Goal: Task Accomplishment & Management: Manage account settings

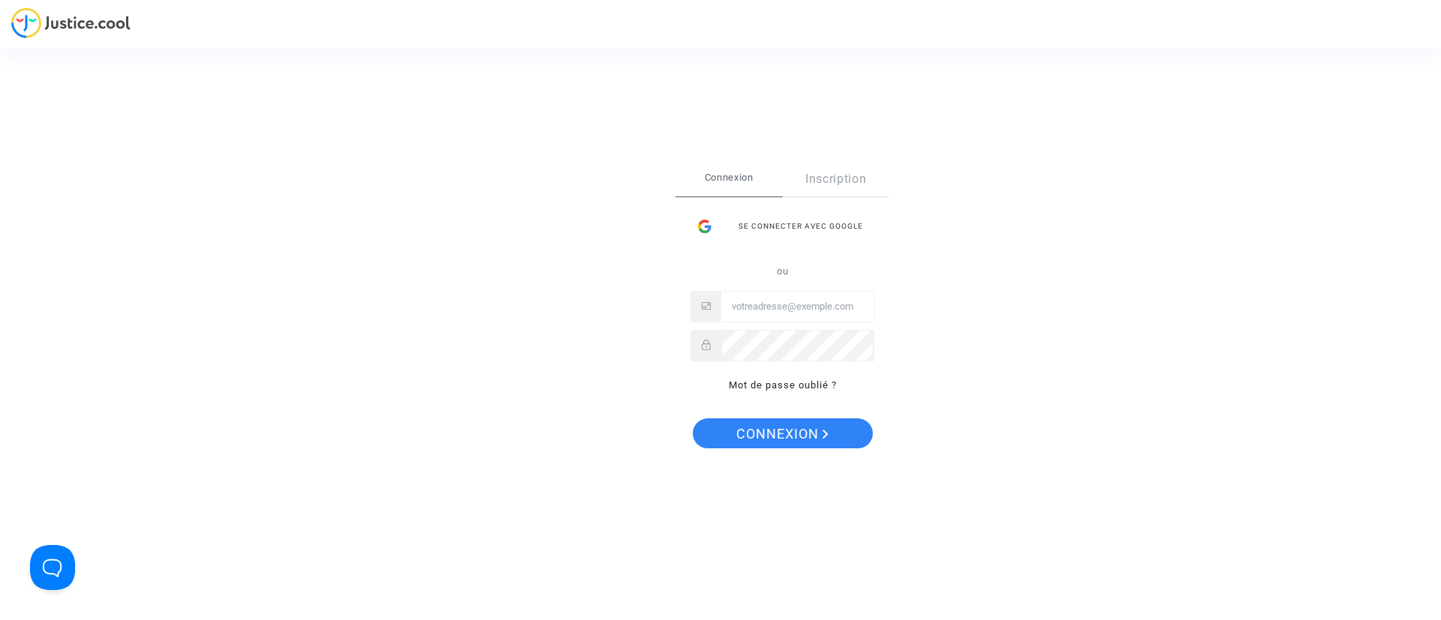
type input "[EMAIL_ADDRESS][DOMAIN_NAME]"
click at [776, 440] on span "Connexion" at bounding box center [782, 435] width 92 height 32
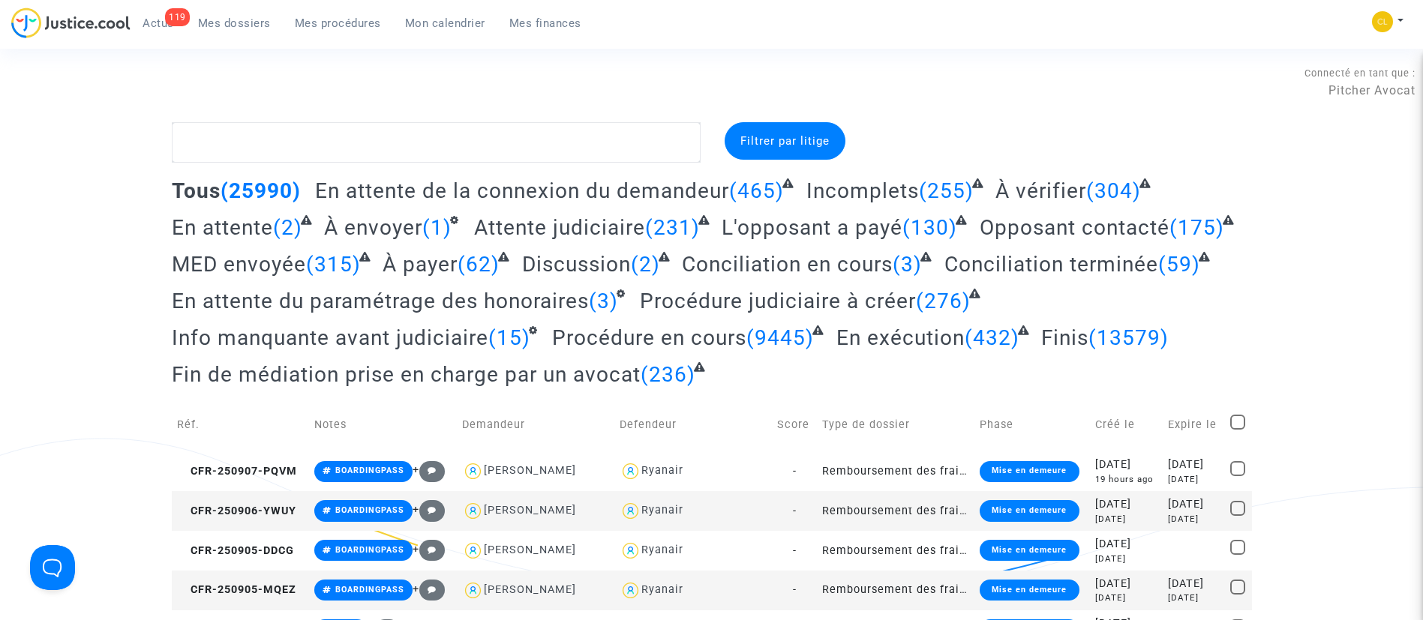
click at [461, 25] on span "Mon calendrier" at bounding box center [445, 24] width 80 height 14
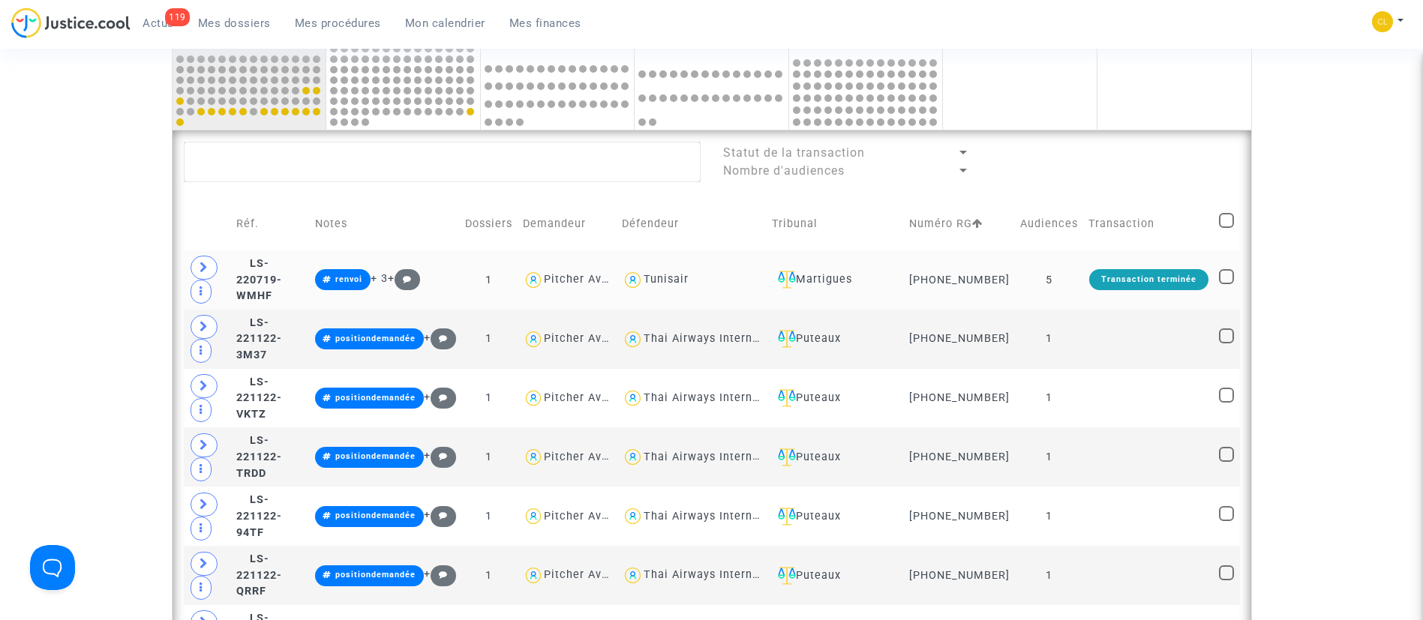
scroll to position [522, 0]
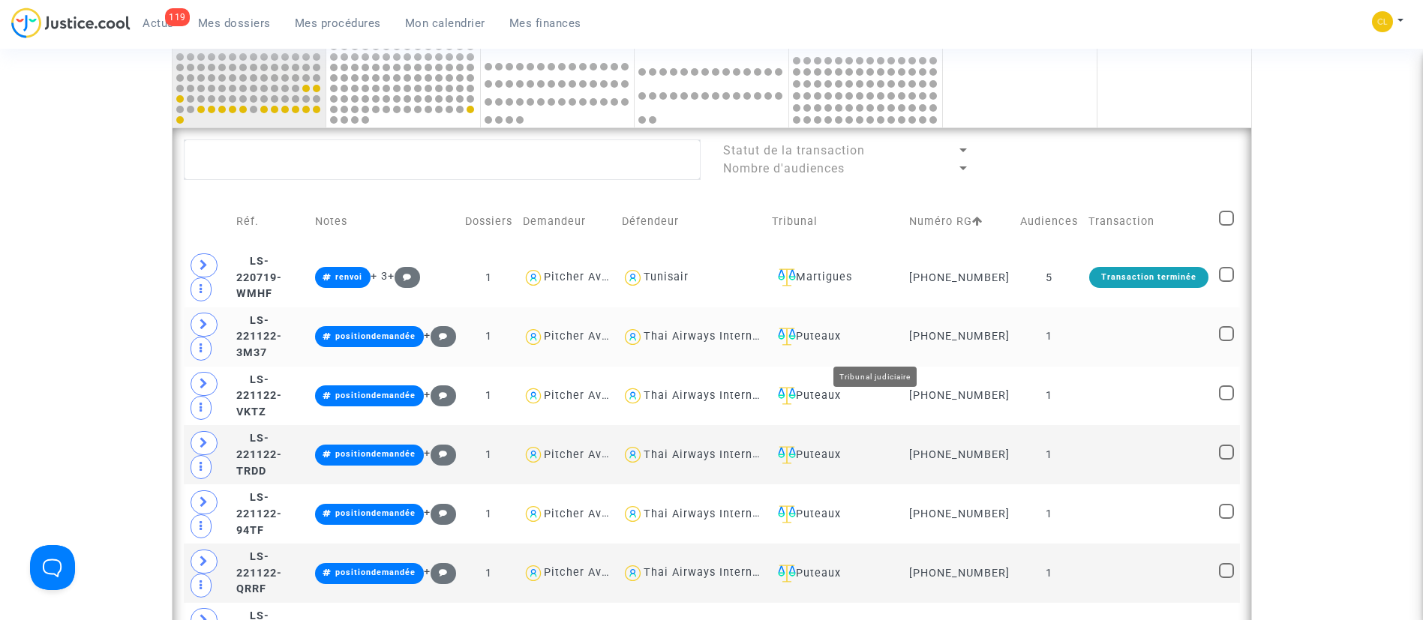
click at [893, 341] on div "Puteaux" at bounding box center [835, 337] width 127 height 18
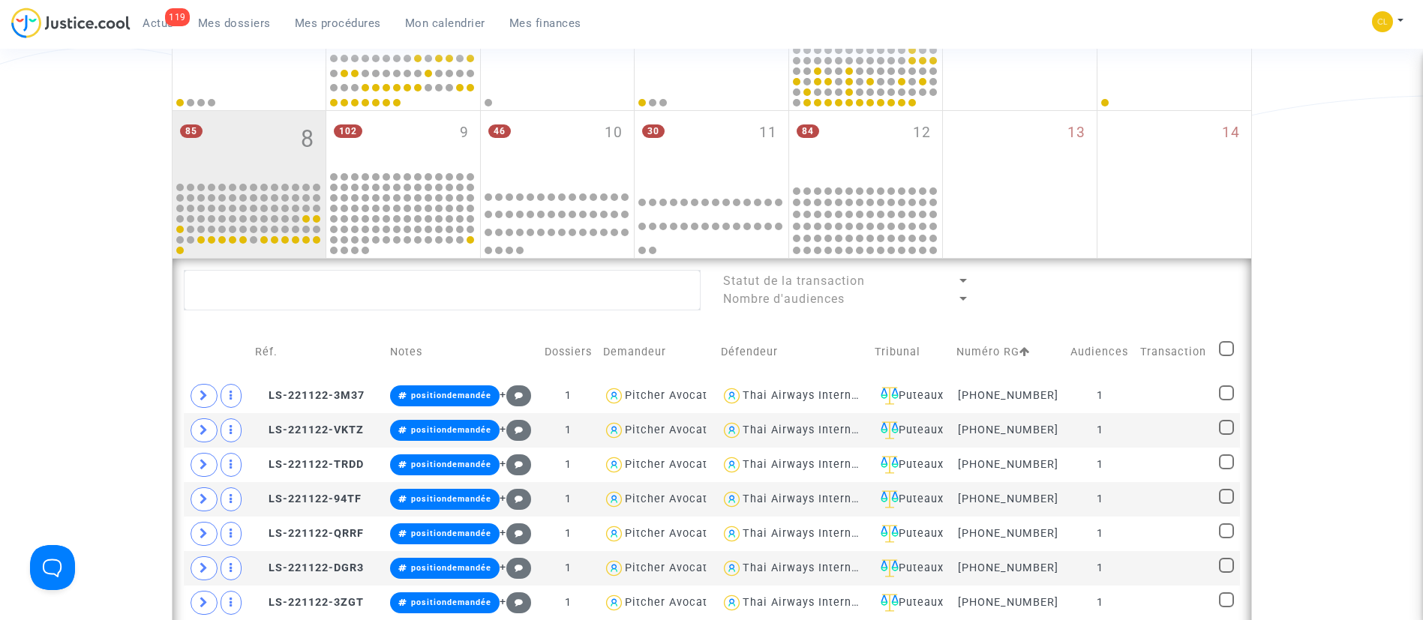
scroll to position [387, 0]
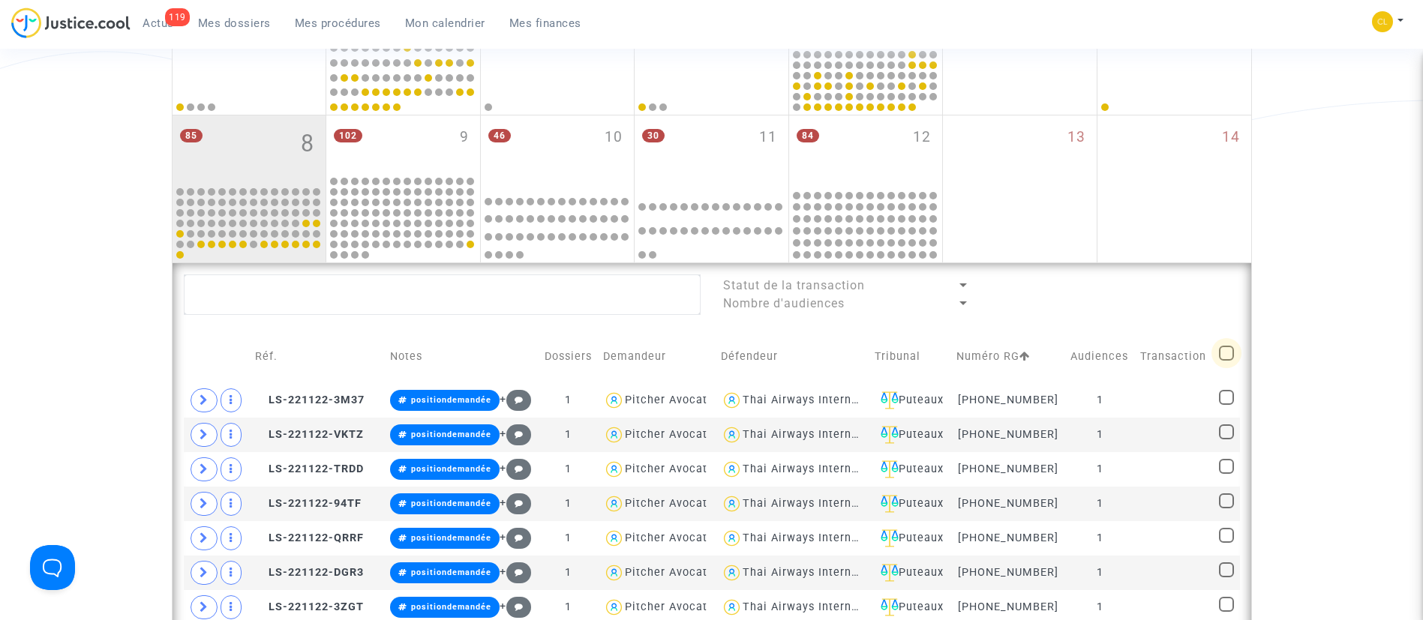
click at [1225, 346] on span at bounding box center [1226, 353] width 15 height 15
click at [1226, 361] on input "checkbox" at bounding box center [1226, 361] width 1 height 1
checkbox input "true"
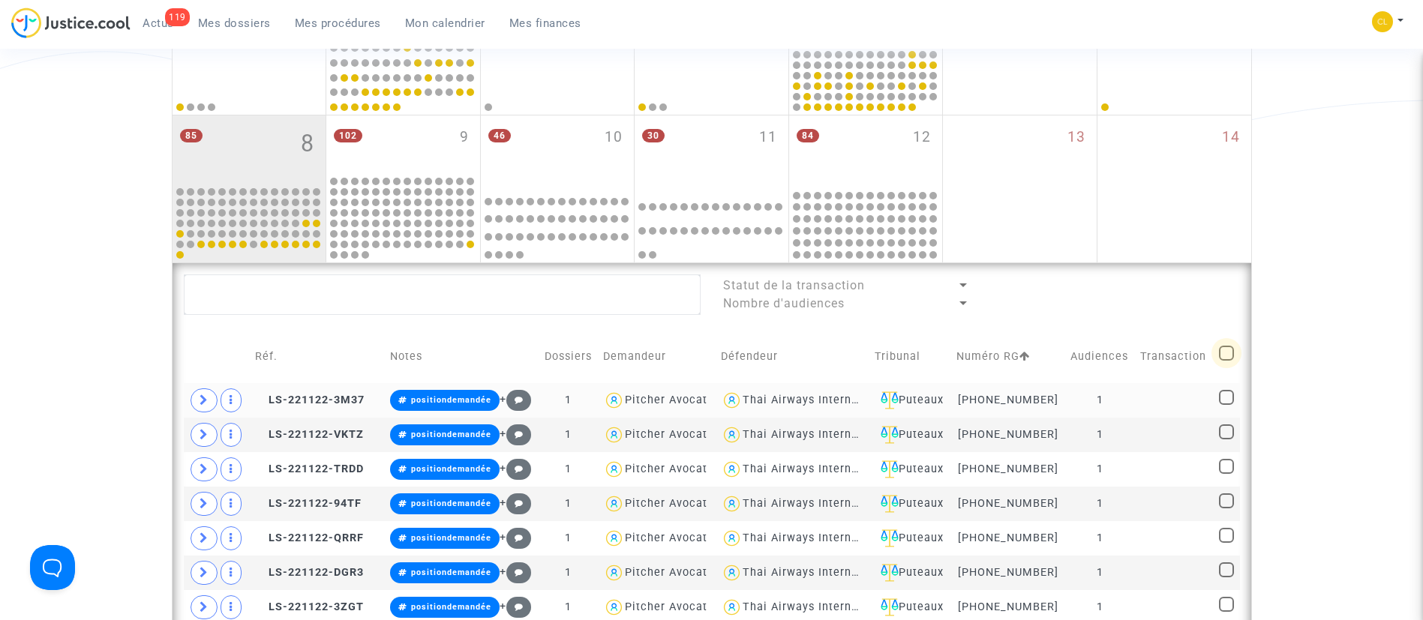
checkbox input "true"
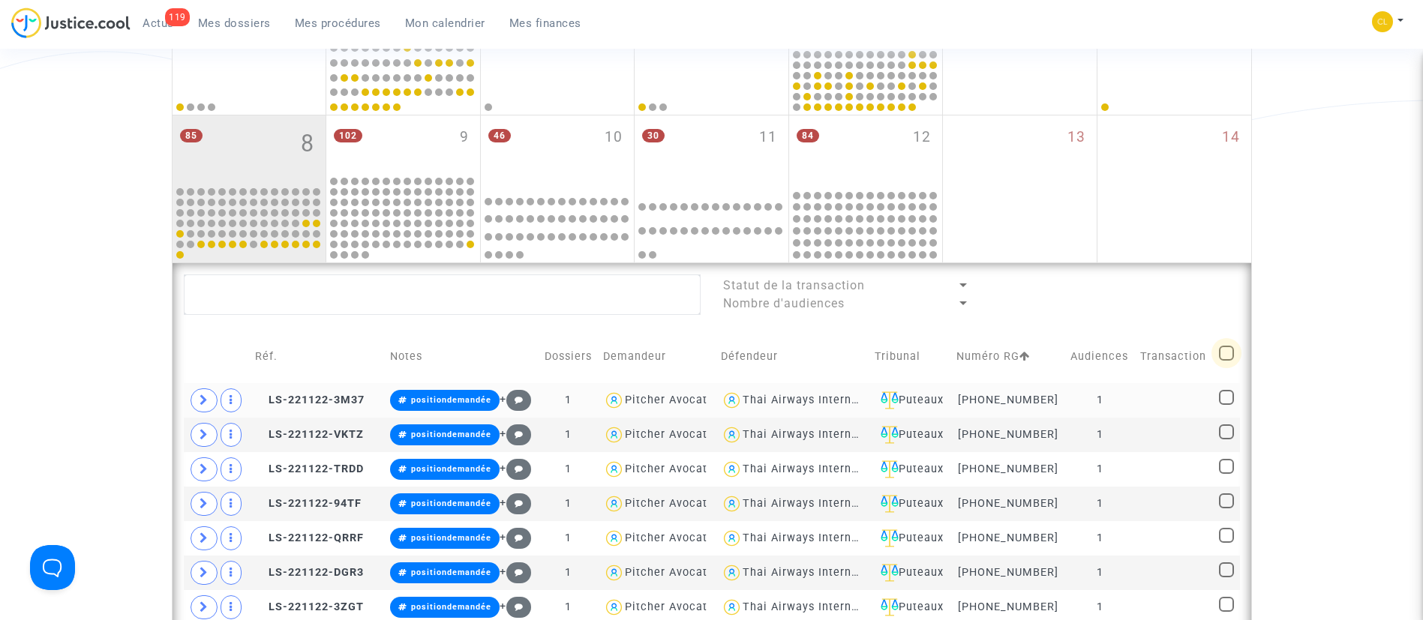
checkbox input "true"
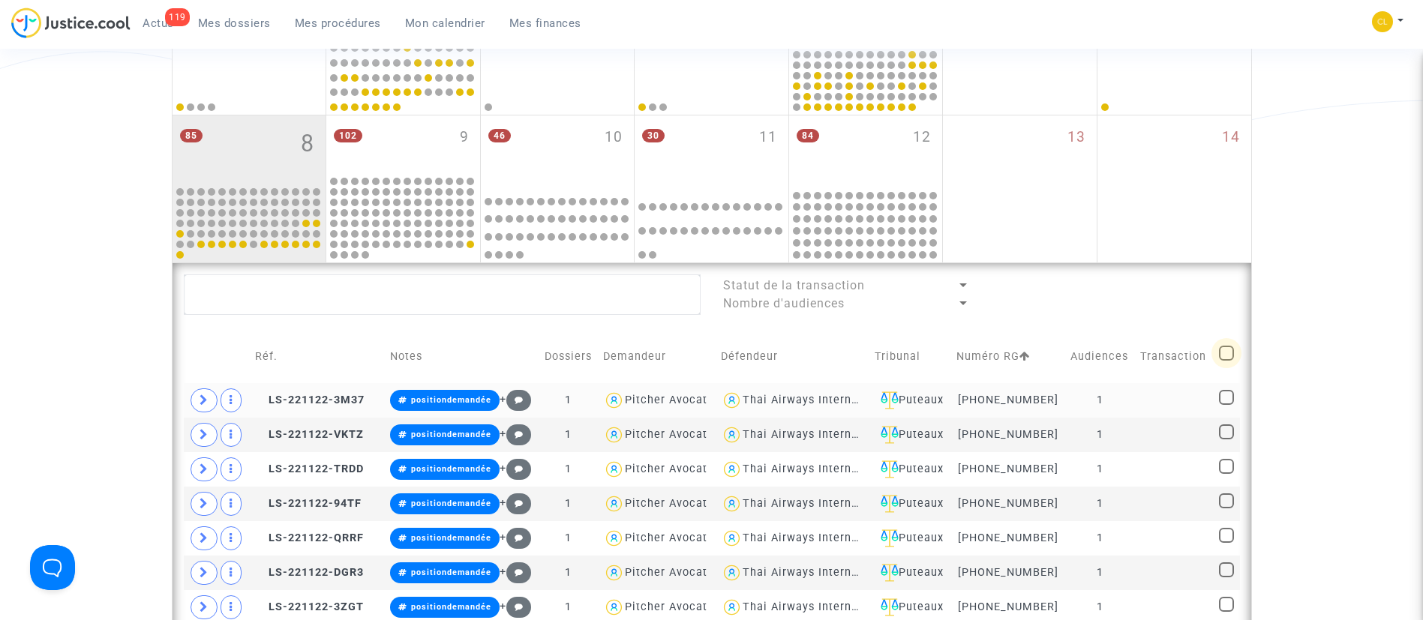
checkbox input "true"
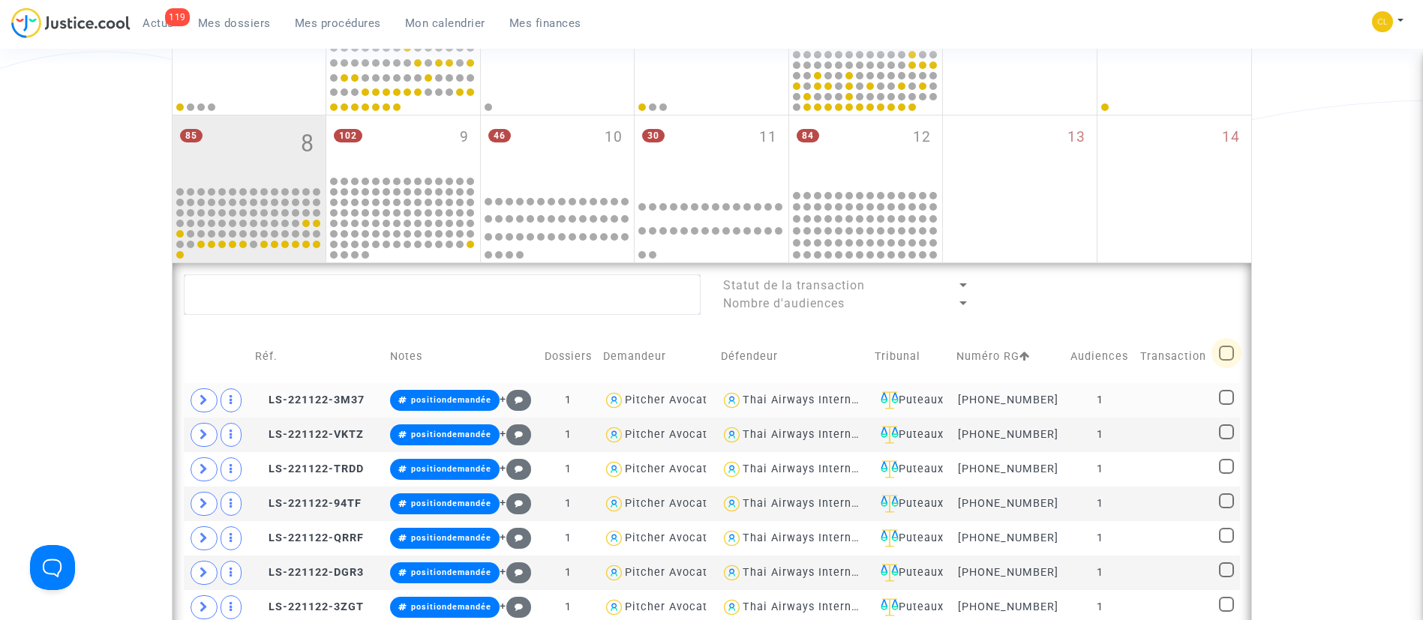
checkbox input "true"
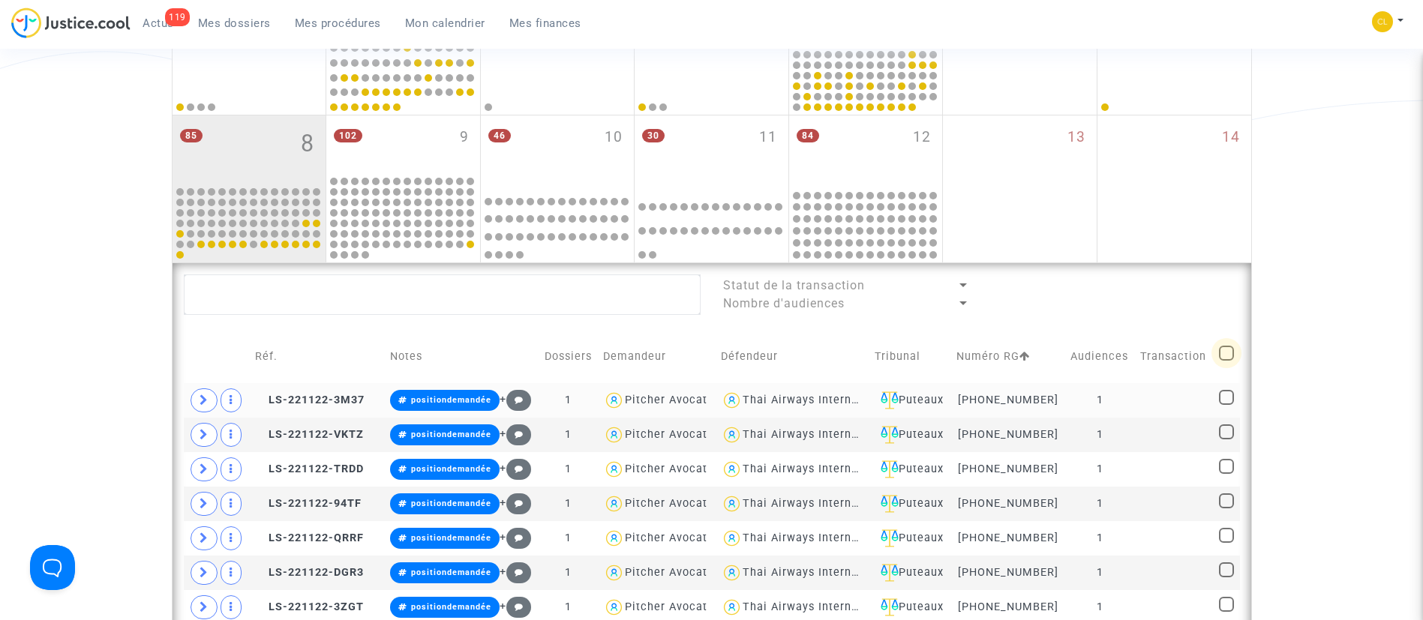
checkbox input "true"
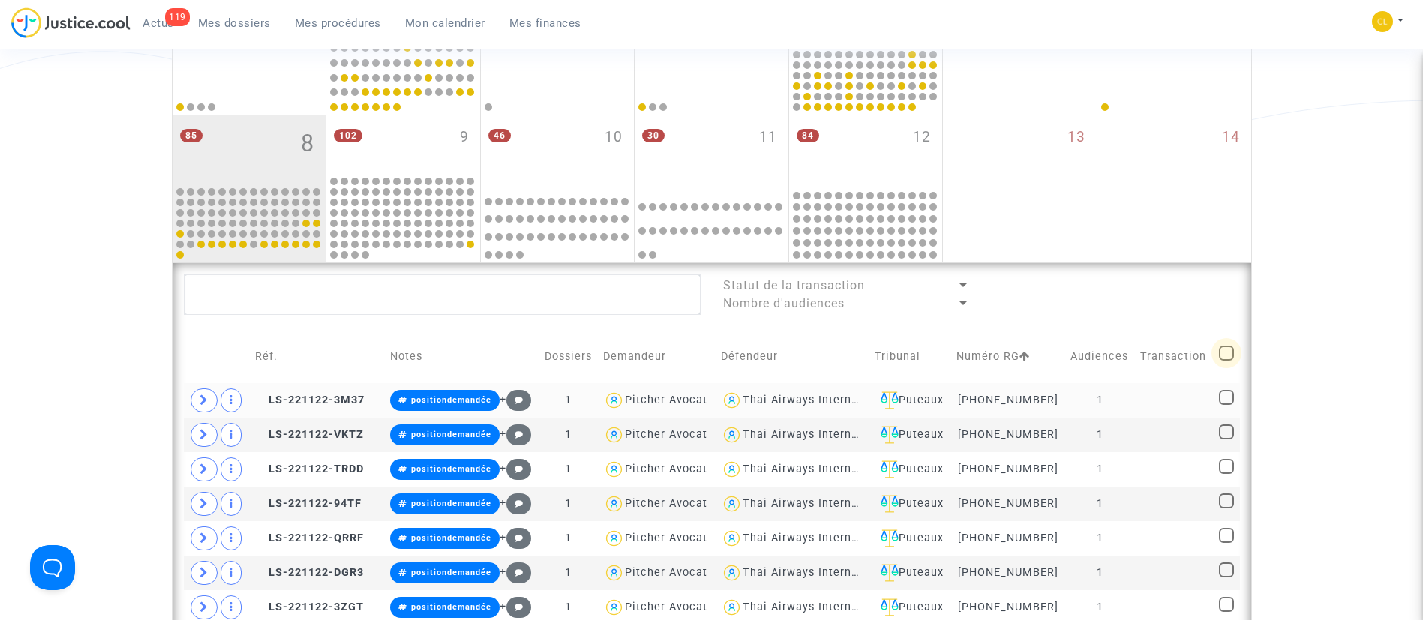
checkbox input "true"
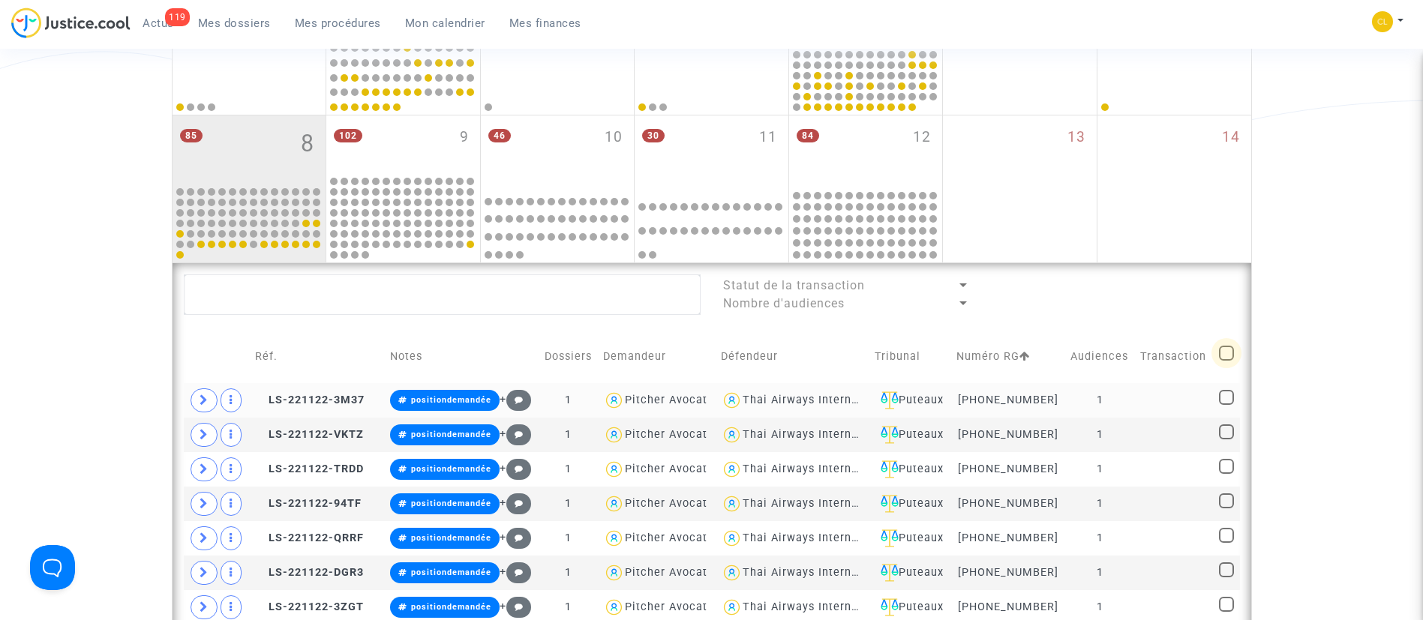
checkbox input "true"
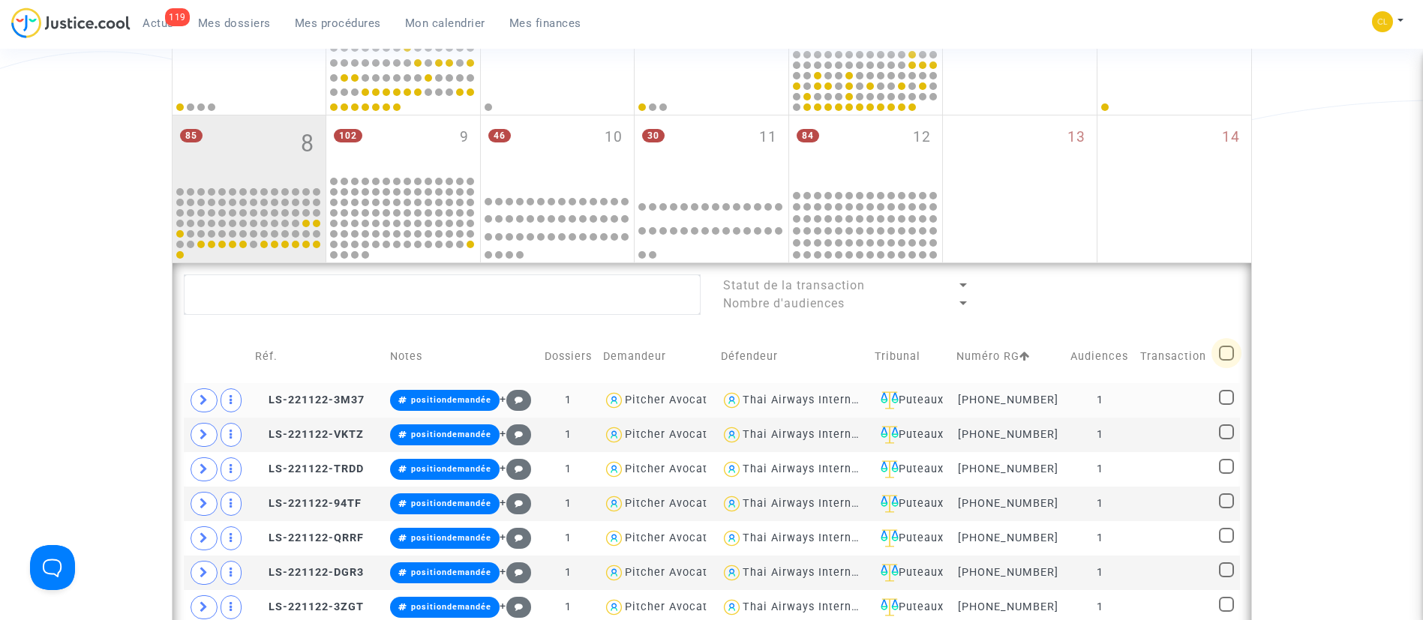
checkbox input "true"
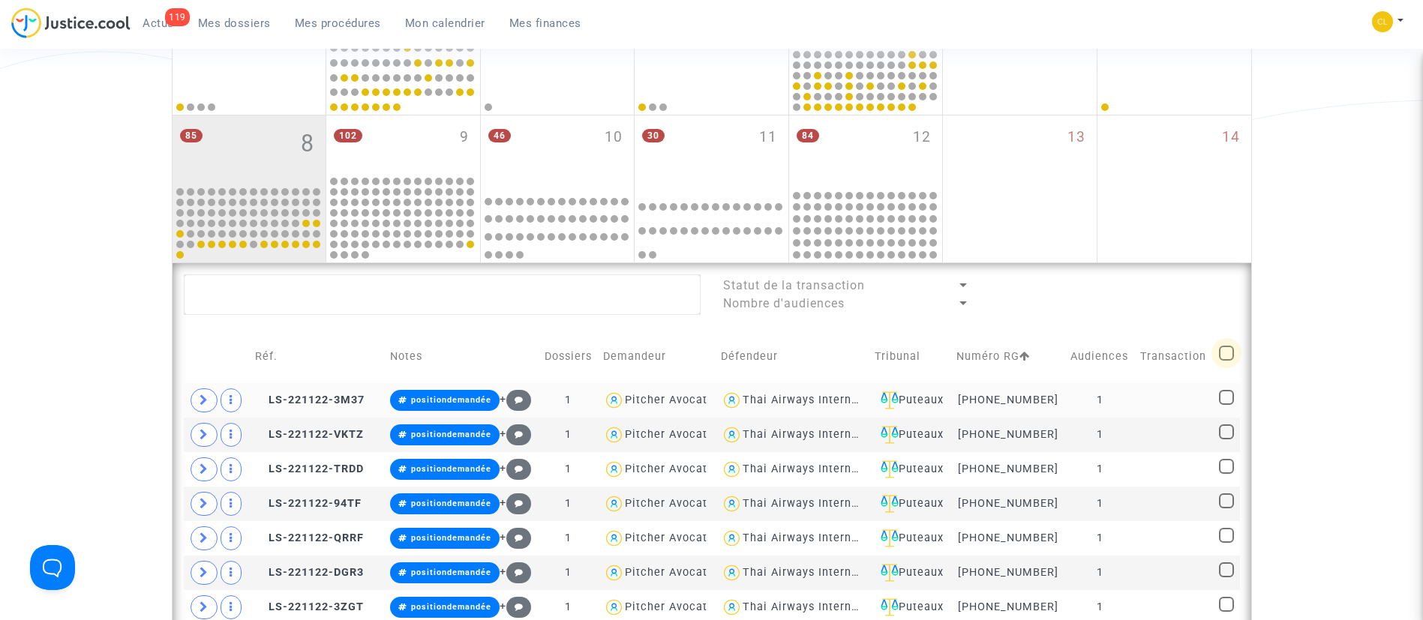
checkbox input "true"
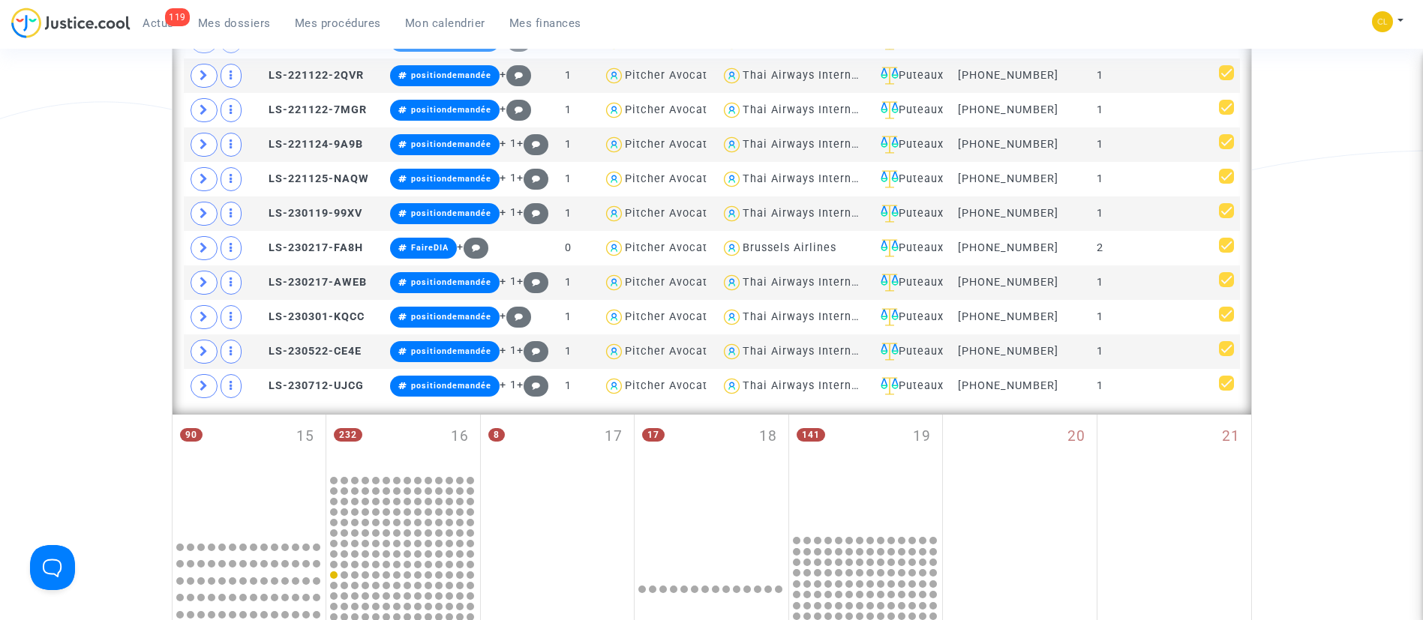
scroll to position [1918, 0]
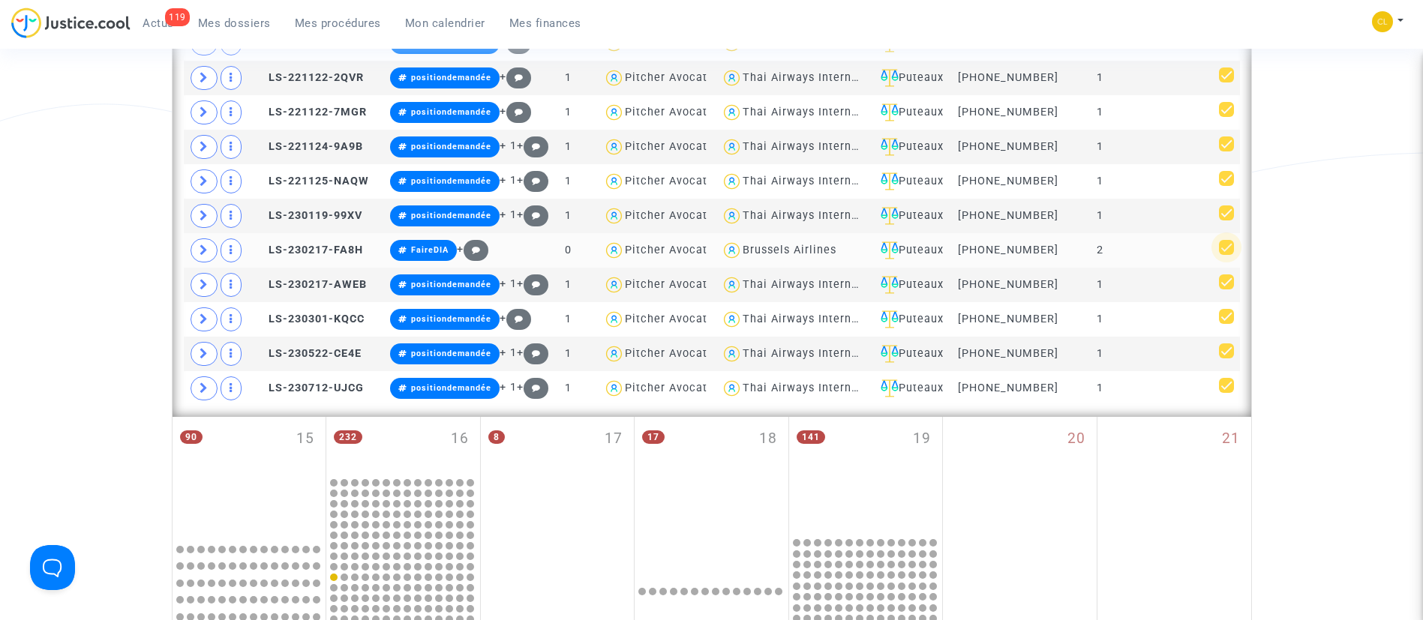
click at [1226, 248] on span at bounding box center [1226, 247] width 15 height 15
click at [1226, 255] on input "checkbox" at bounding box center [1226, 255] width 1 height 1
checkbox input "false"
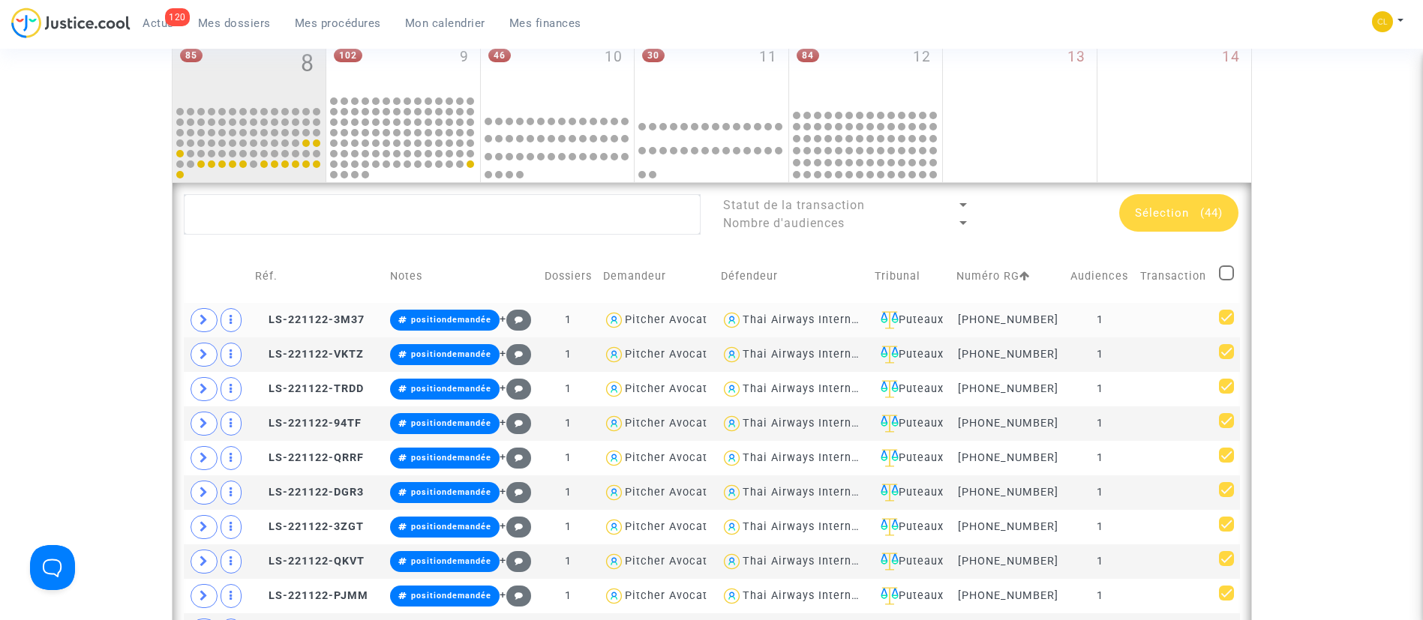
scroll to position [464, 0]
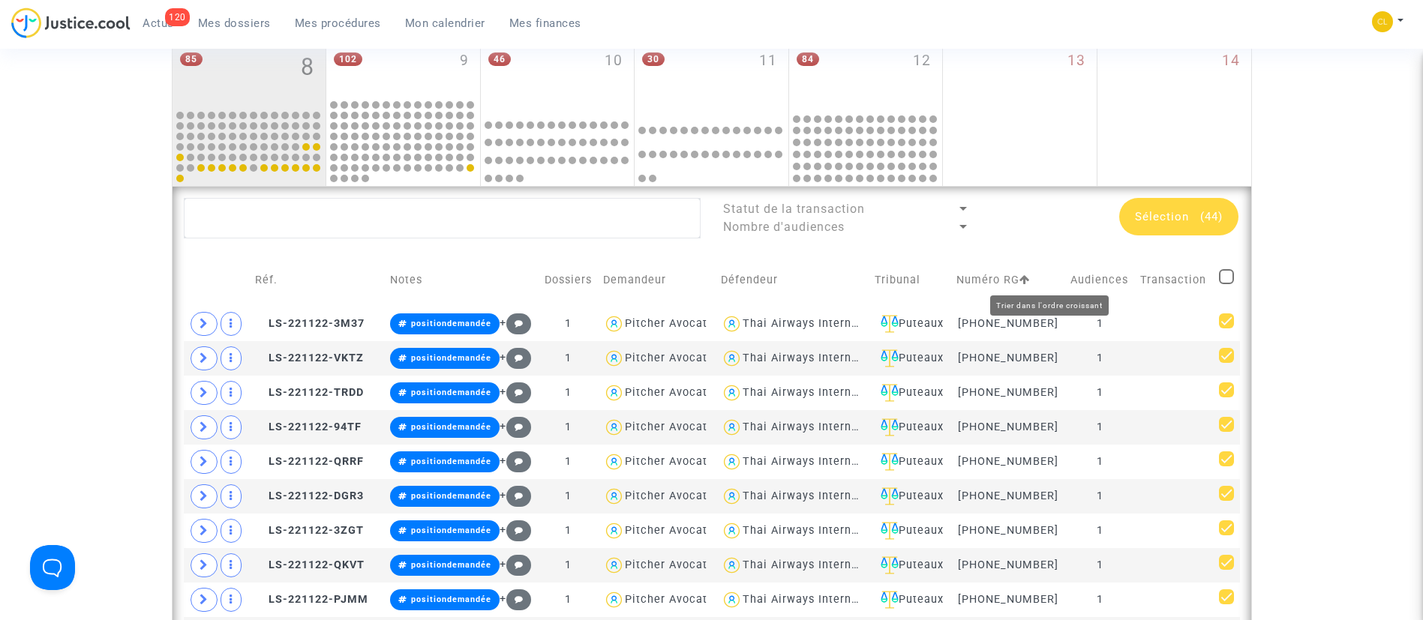
click at [1030, 277] on icon at bounding box center [1025, 280] width 11 height 11
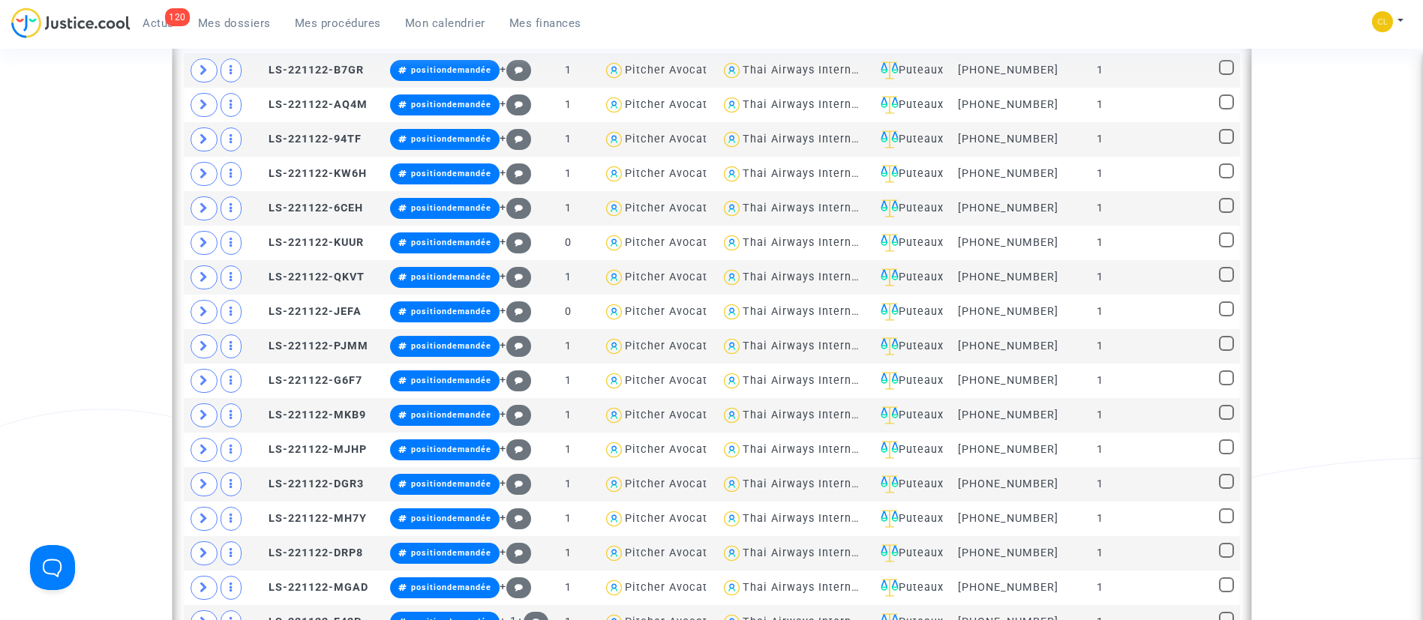
scroll to position [862, 0]
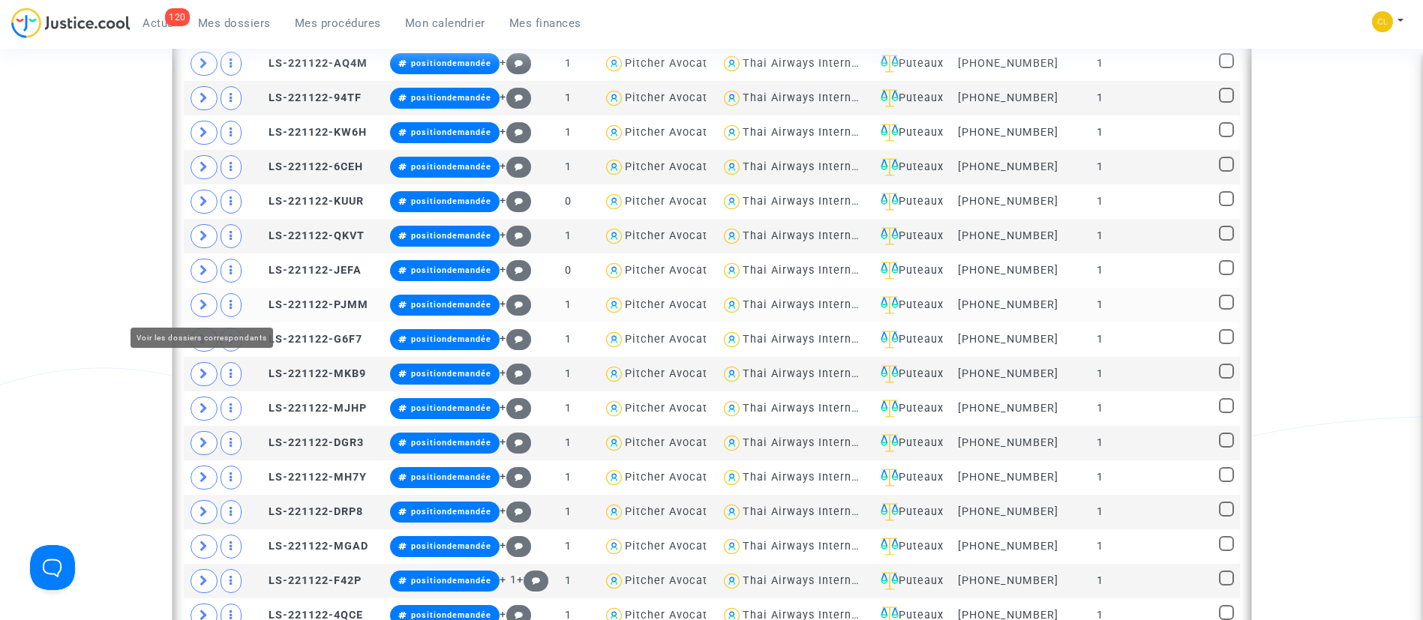
click at [203, 303] on icon at bounding box center [204, 304] width 9 height 11
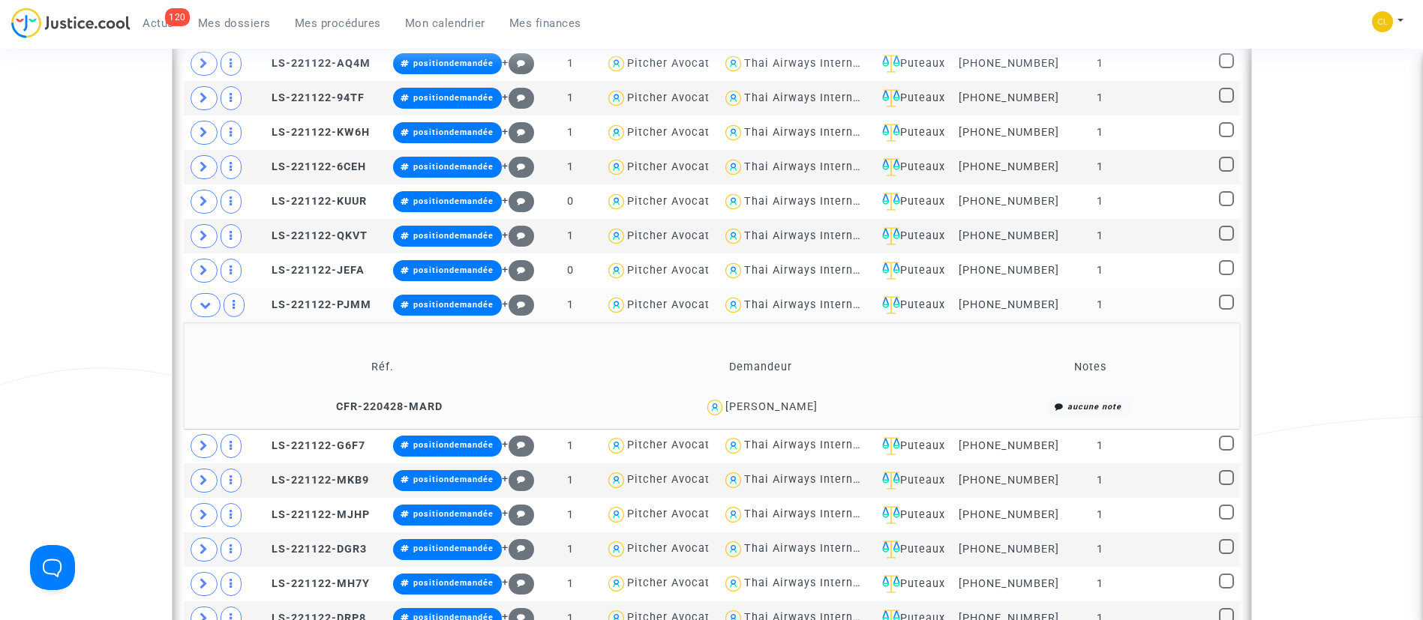
click at [810, 401] on div "STEPHANIE FAUGERON" at bounding box center [772, 407] width 92 height 13
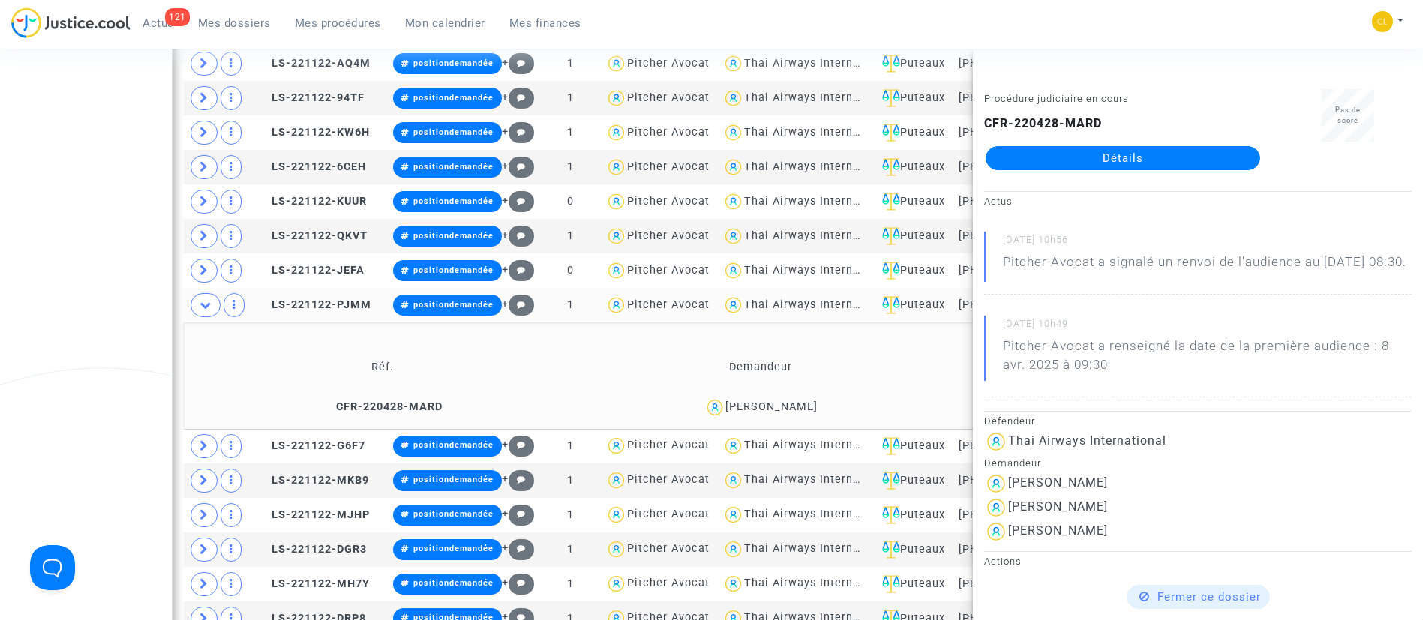
click at [929, 353] on td "Demandeur" at bounding box center [760, 367] width 369 height 49
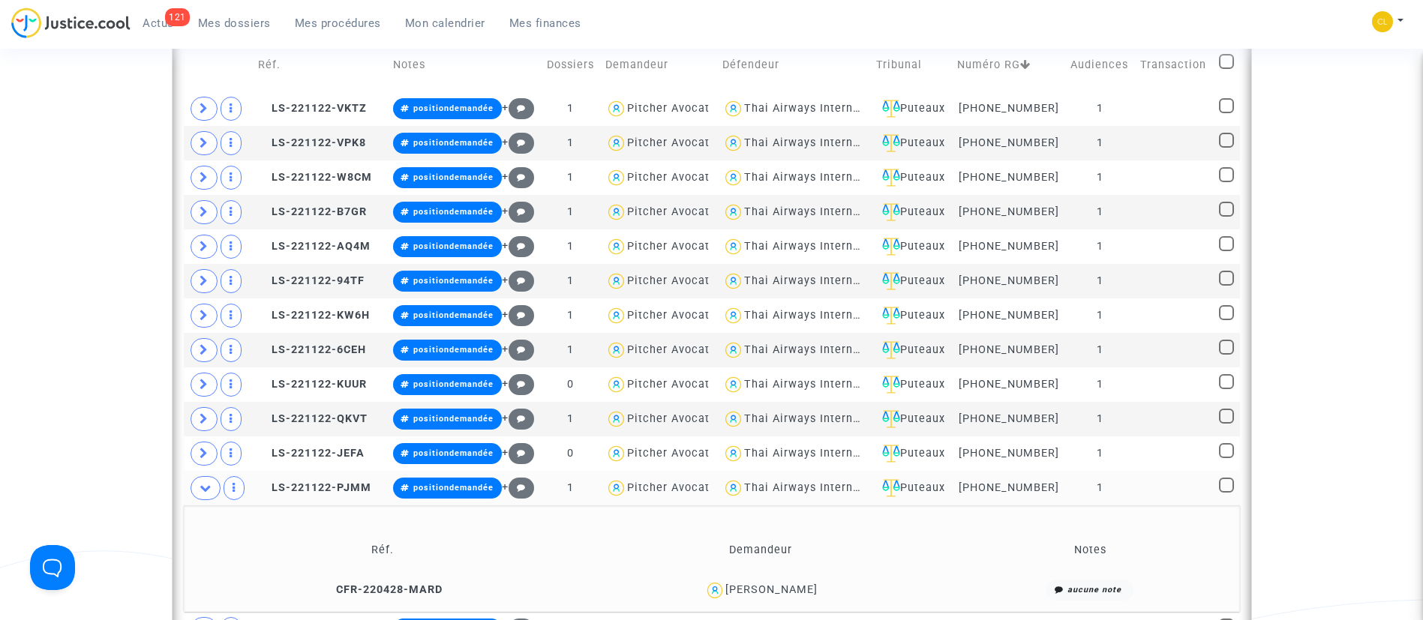
scroll to position [670, 0]
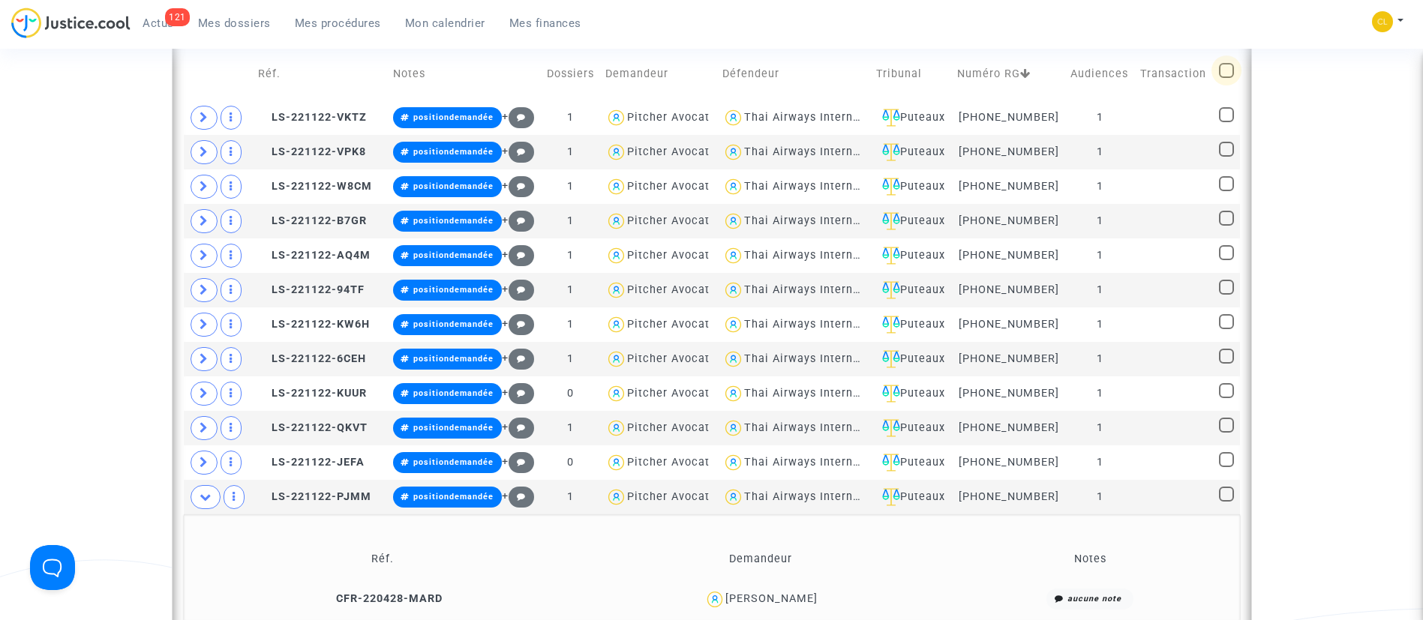
click at [1230, 69] on span at bounding box center [1226, 70] width 15 height 15
click at [1227, 78] on input "checkbox" at bounding box center [1226, 78] width 1 height 1
checkbox input "true"
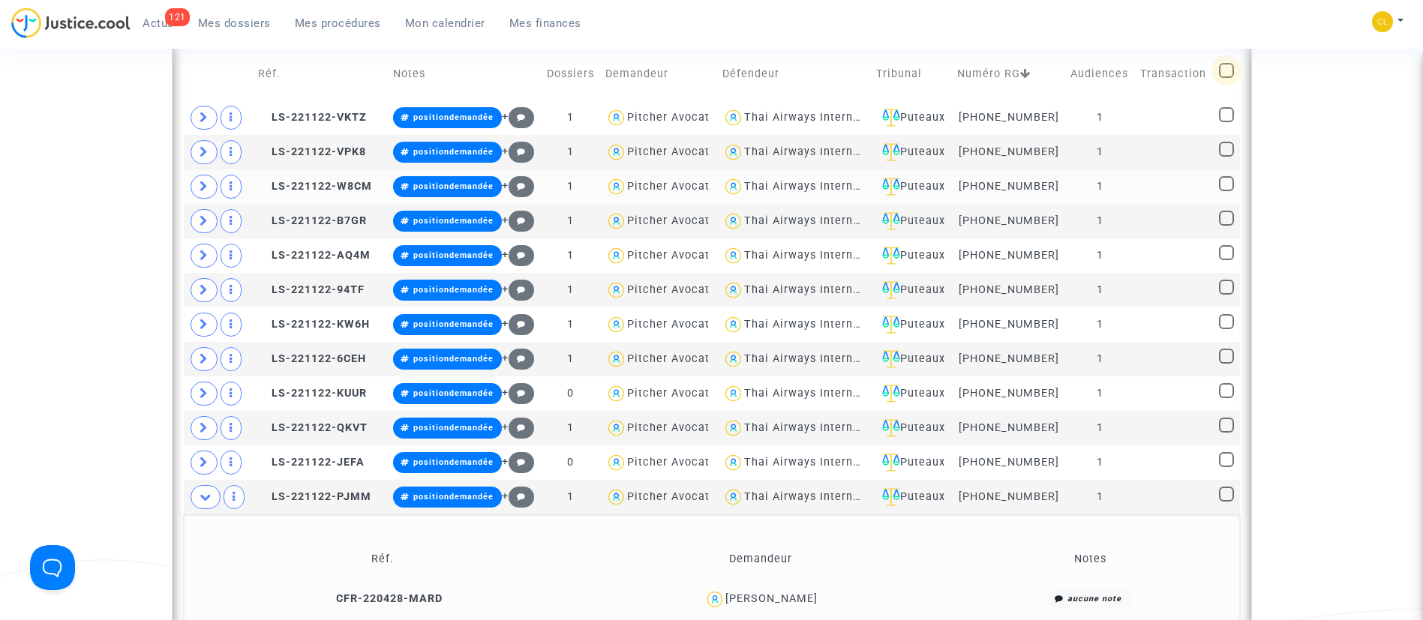
checkbox input "true"
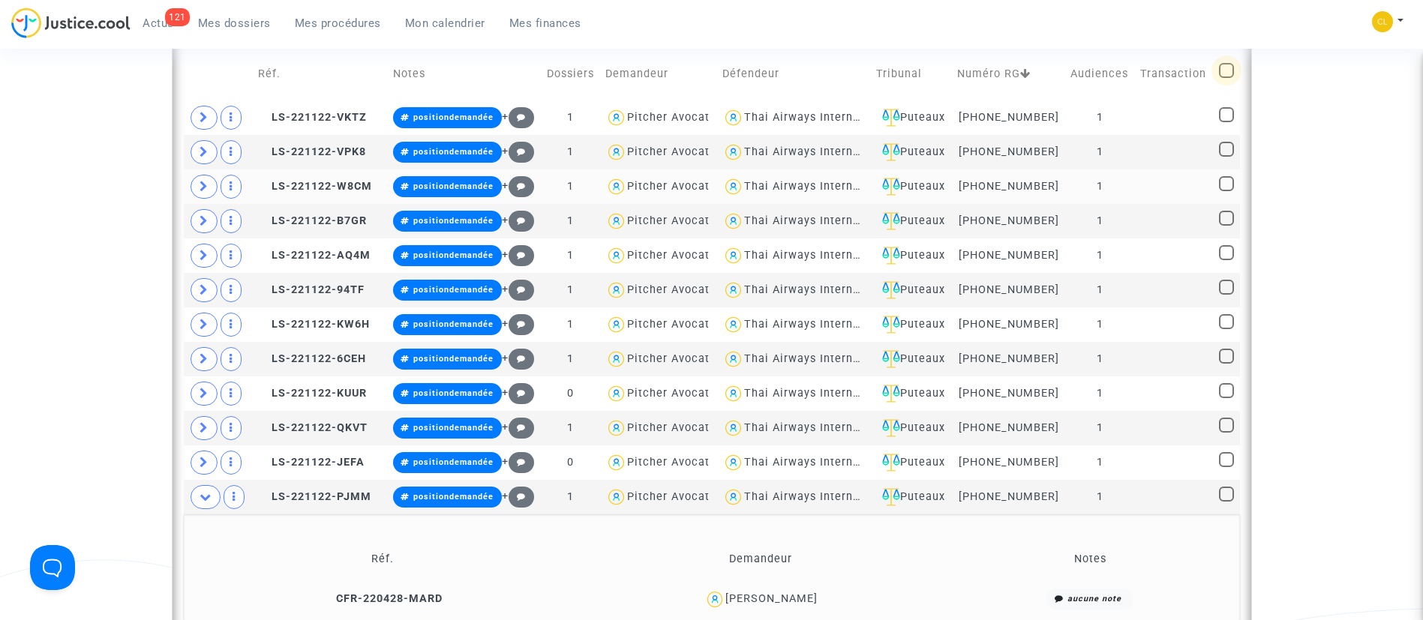
checkbox input "true"
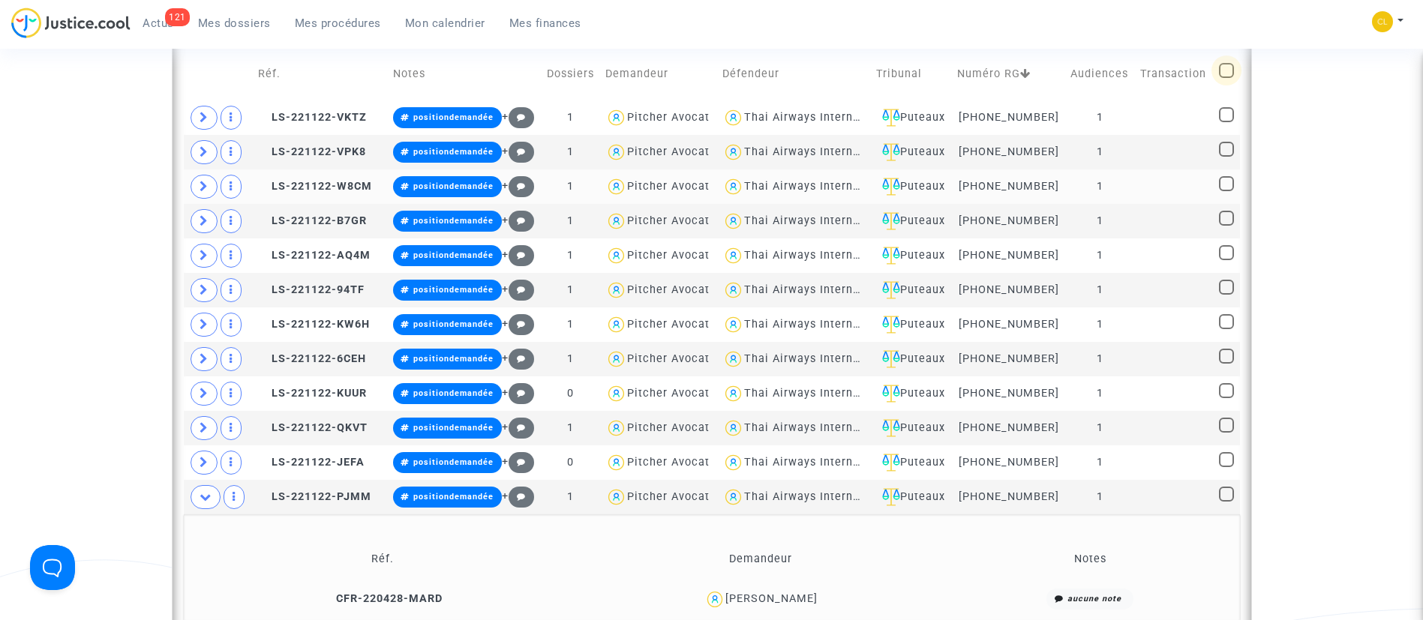
checkbox input "true"
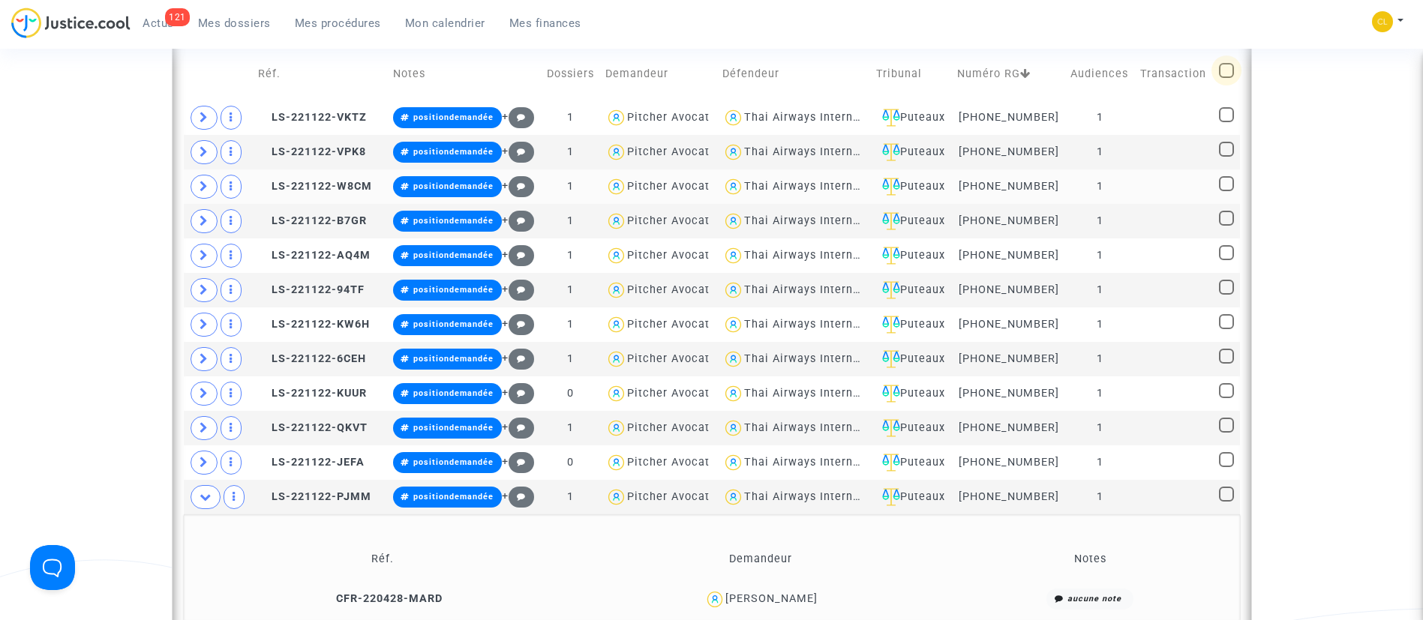
checkbox input "true"
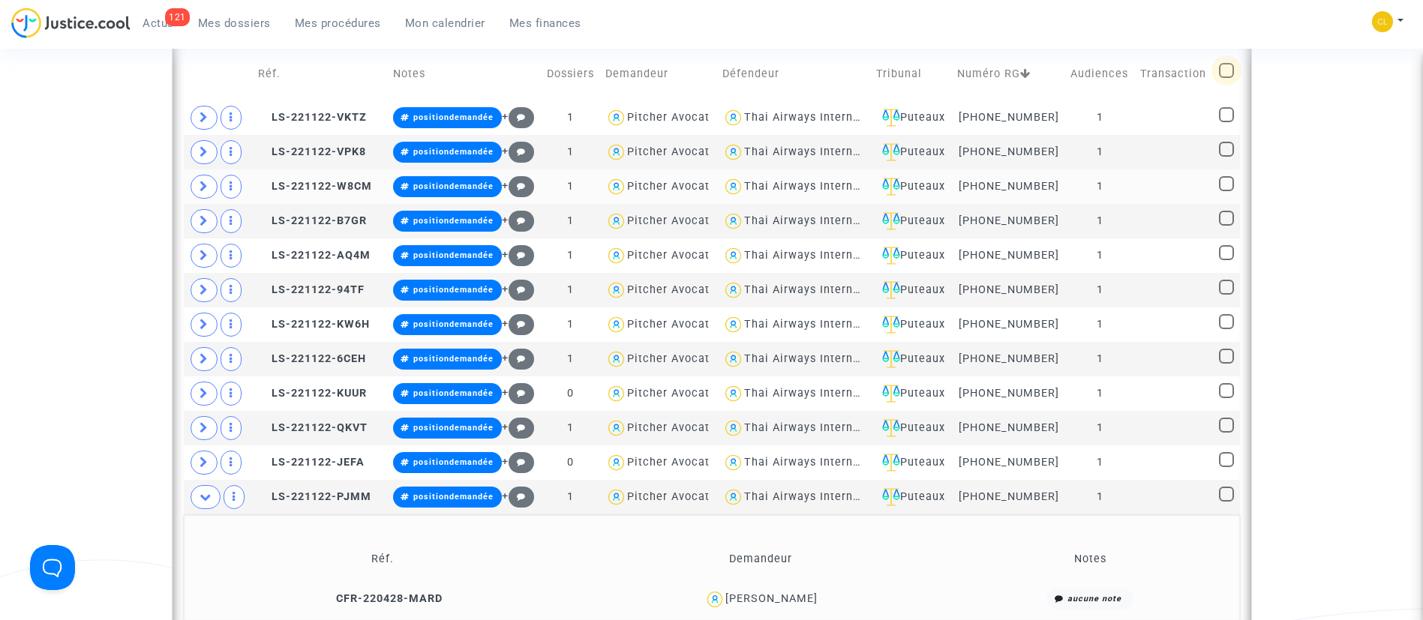
checkbox input "true"
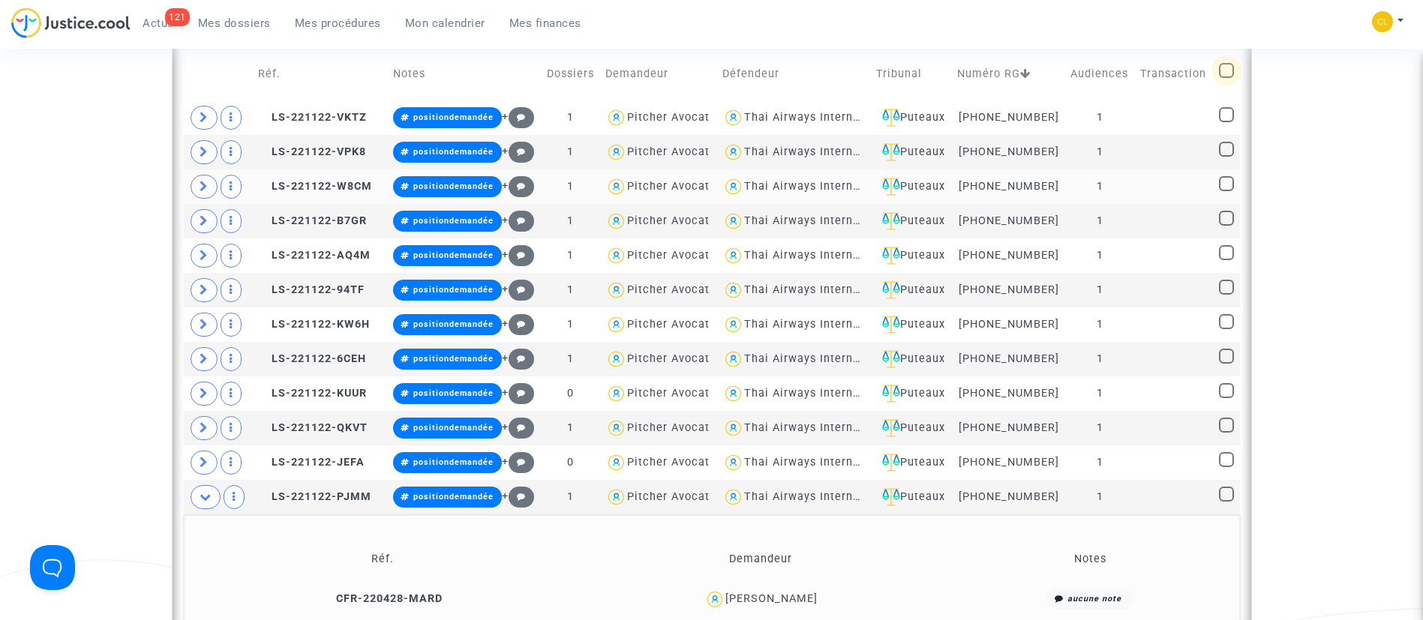
checkbox input "true"
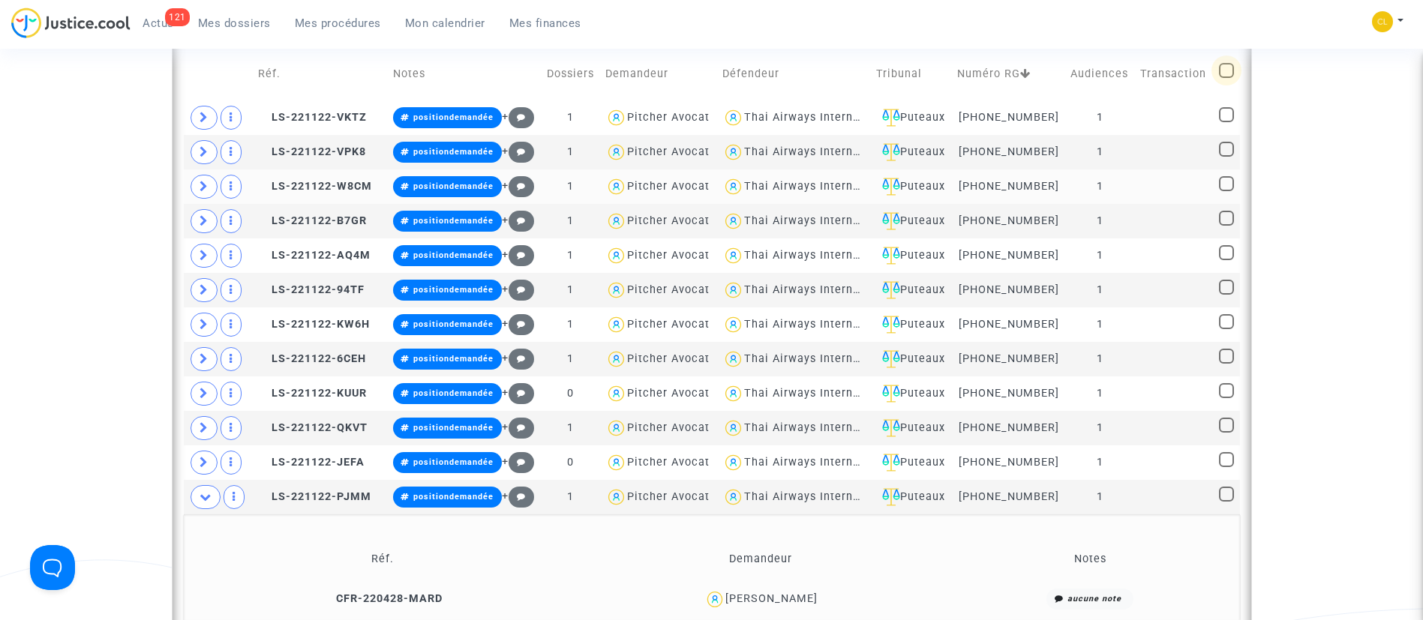
checkbox input "true"
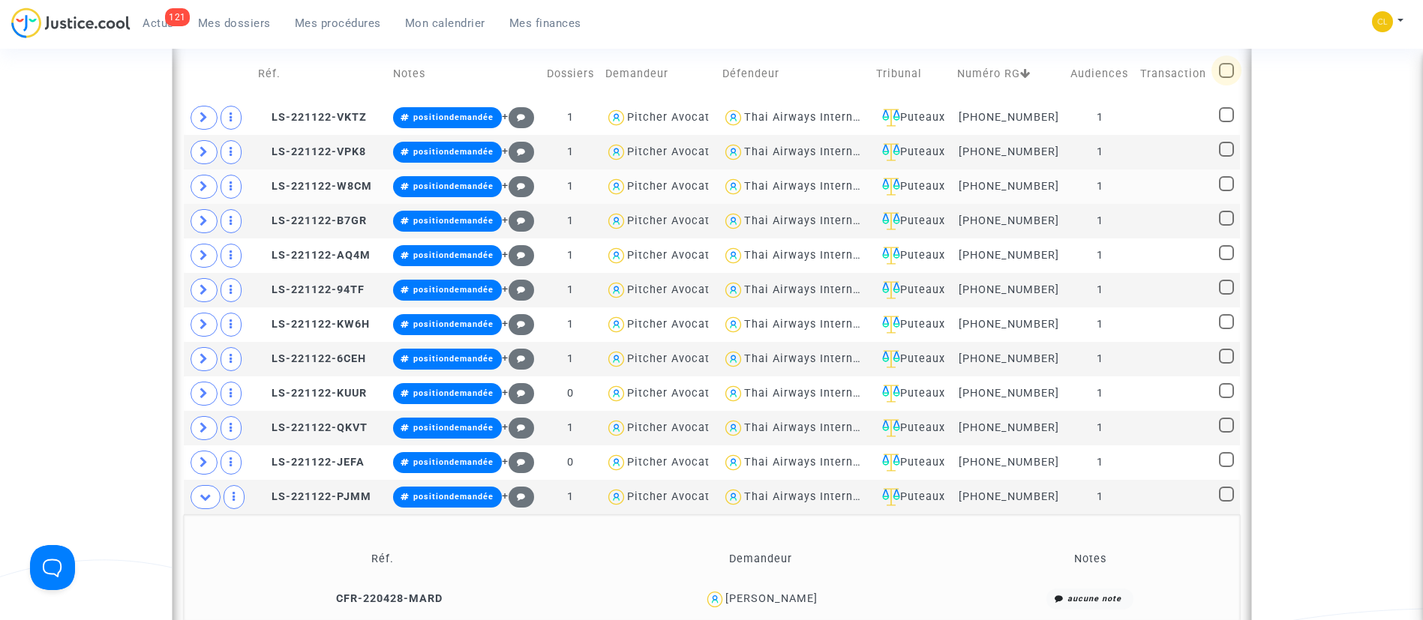
checkbox input "true"
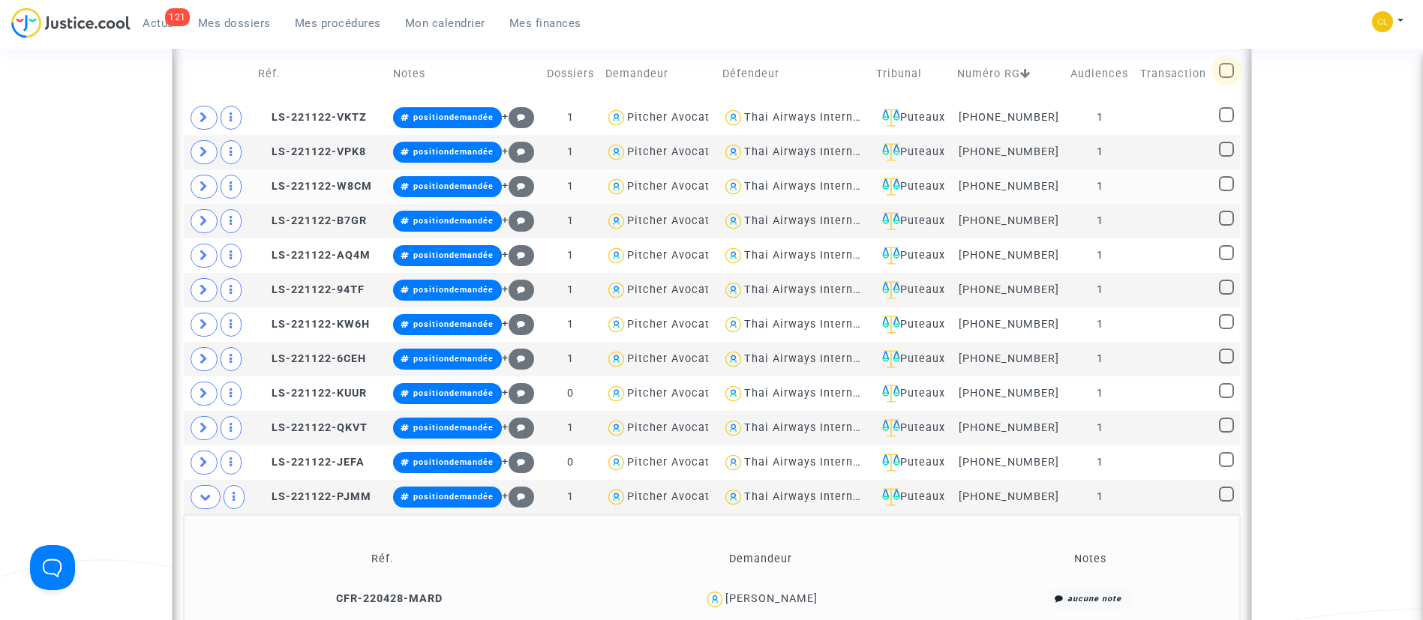
checkbox input "true"
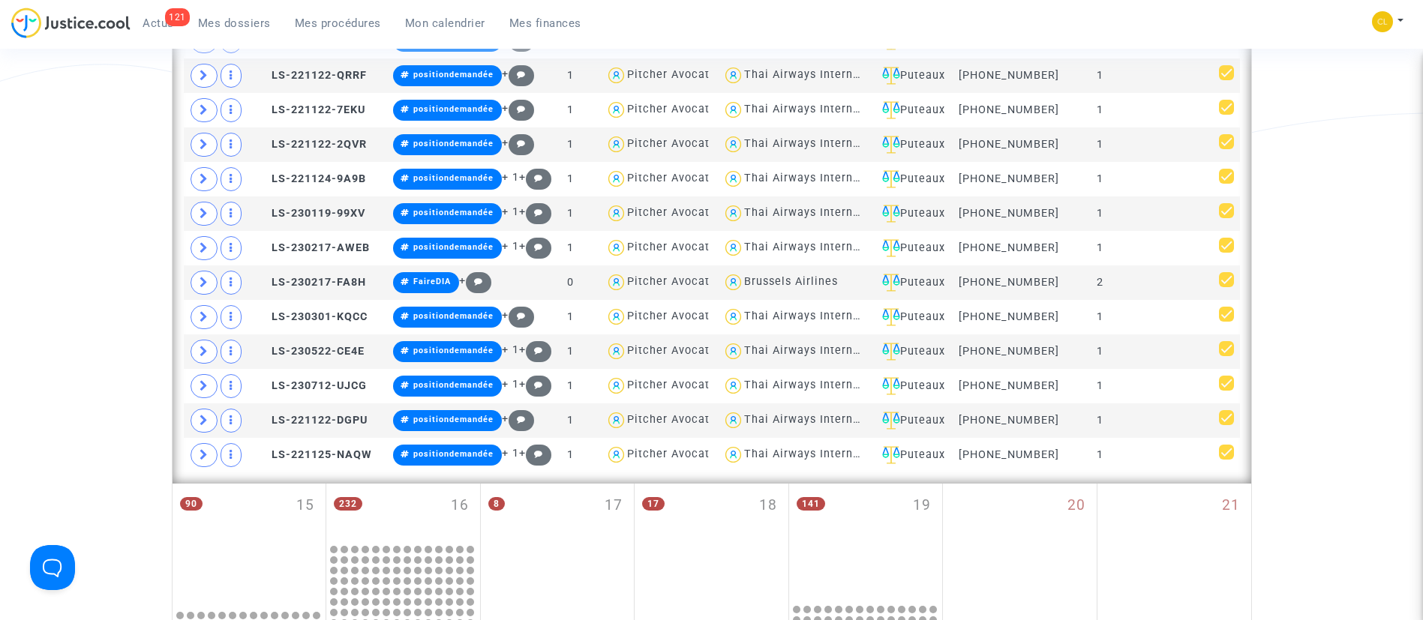
scroll to position [1958, 0]
click at [1228, 279] on span at bounding box center [1226, 279] width 15 height 15
click at [1227, 287] on input "checkbox" at bounding box center [1226, 287] width 1 height 1
checkbox input "false"
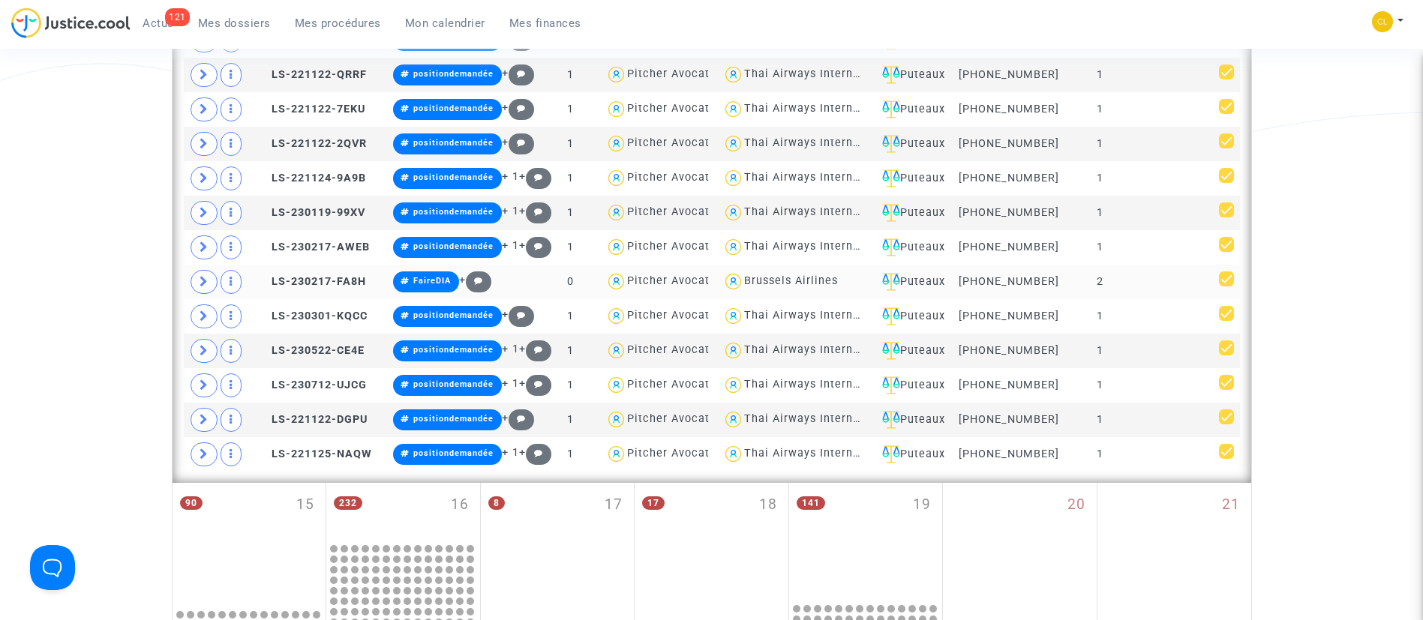
click at [1228, 279] on span at bounding box center [1226, 279] width 15 height 15
click at [1227, 287] on input "checkbox" at bounding box center [1226, 287] width 1 height 1
checkbox input "true"
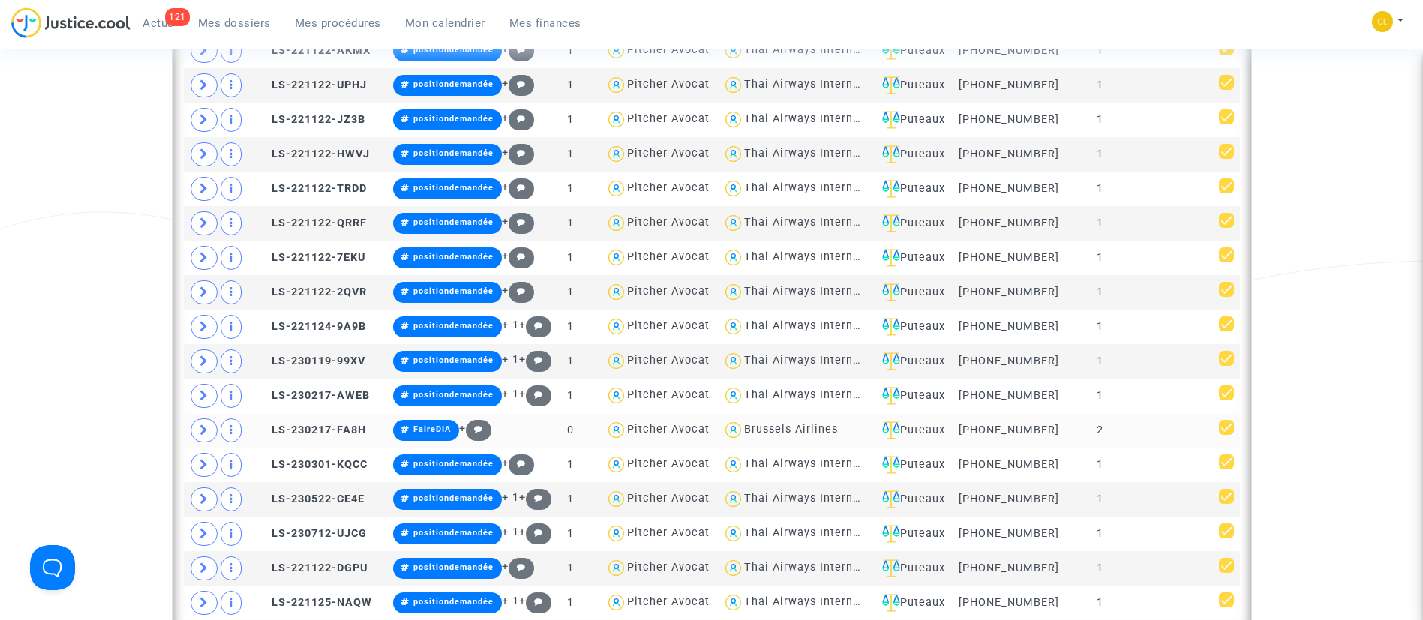
scroll to position [1819, 0]
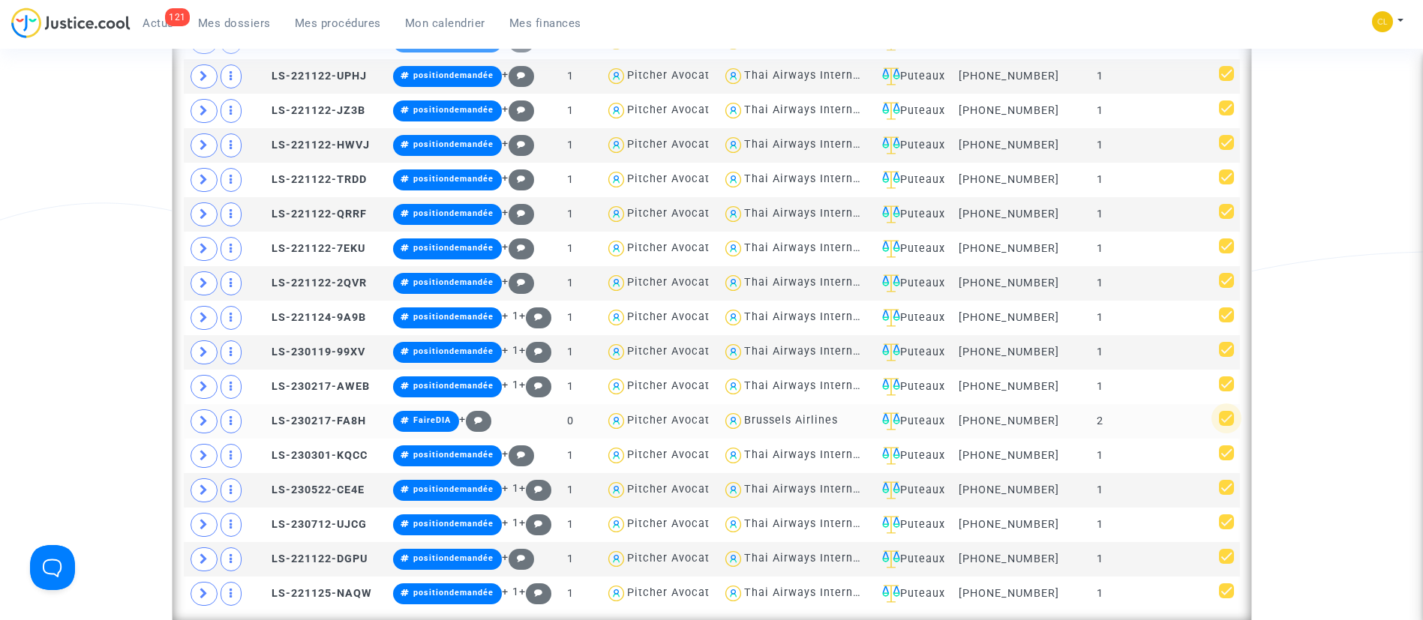
click at [1232, 416] on span at bounding box center [1226, 418] width 15 height 15
click at [1227, 426] on input "checkbox" at bounding box center [1226, 426] width 1 height 1
checkbox input "false"
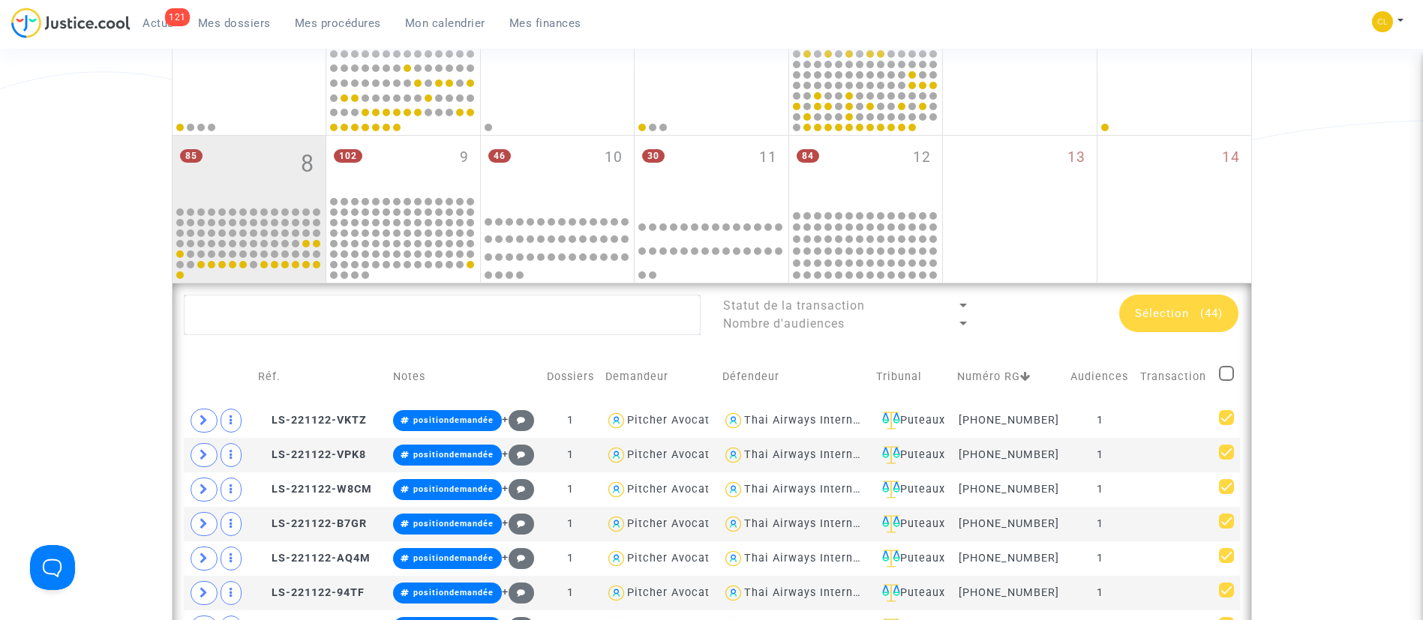
scroll to position [357, 0]
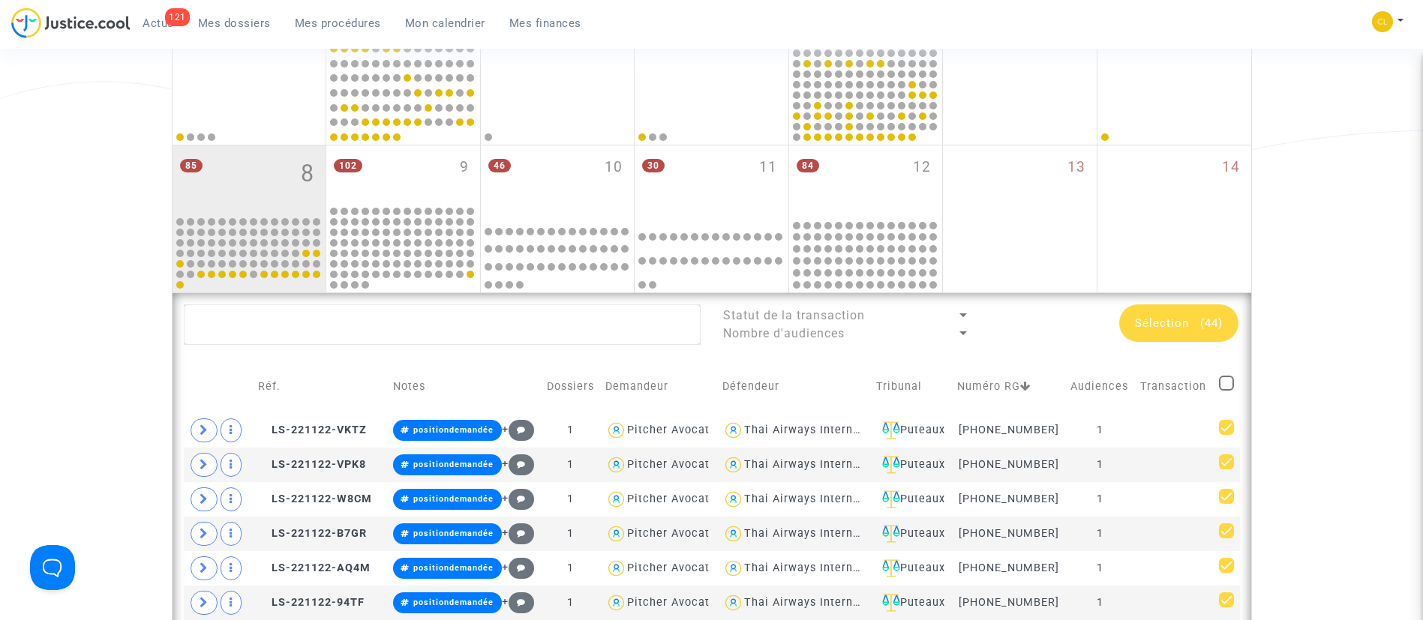
click at [1188, 331] on div "Sélection (44)" at bounding box center [1178, 324] width 119 height 38
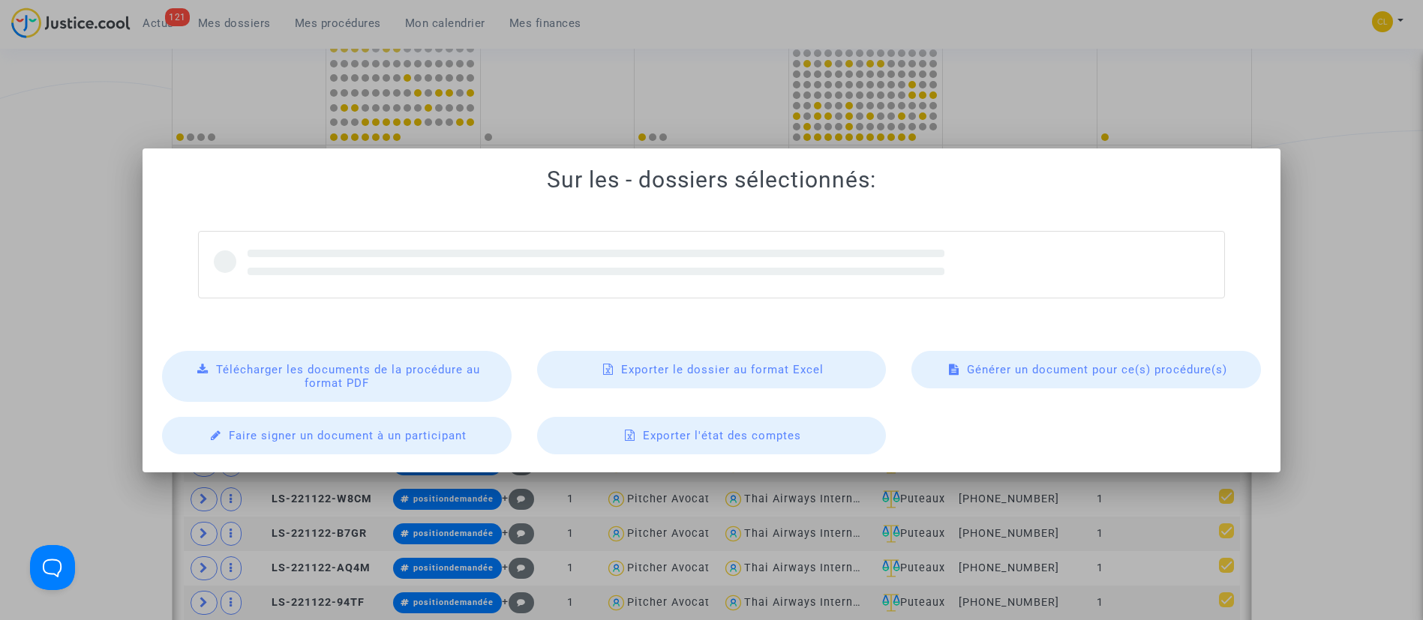
scroll to position [0, 0]
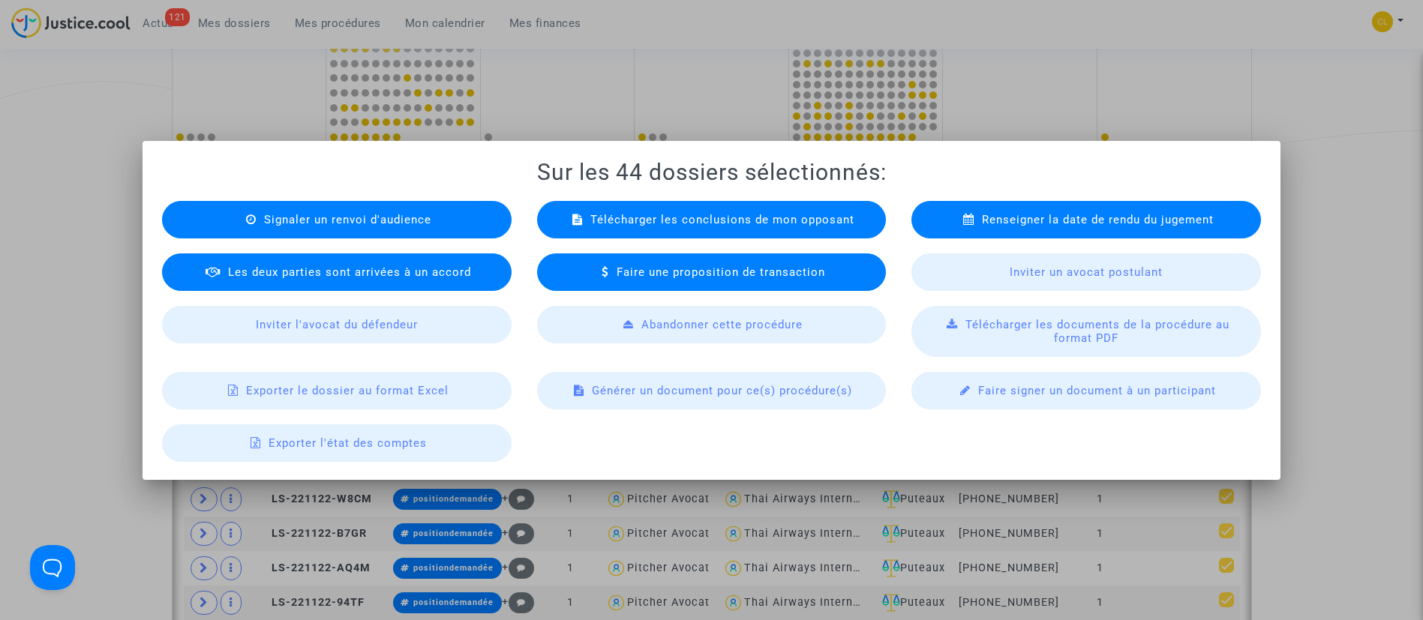
click at [1003, 209] on div "Renseigner la date de rendu du jugement" at bounding box center [1087, 220] width 350 height 38
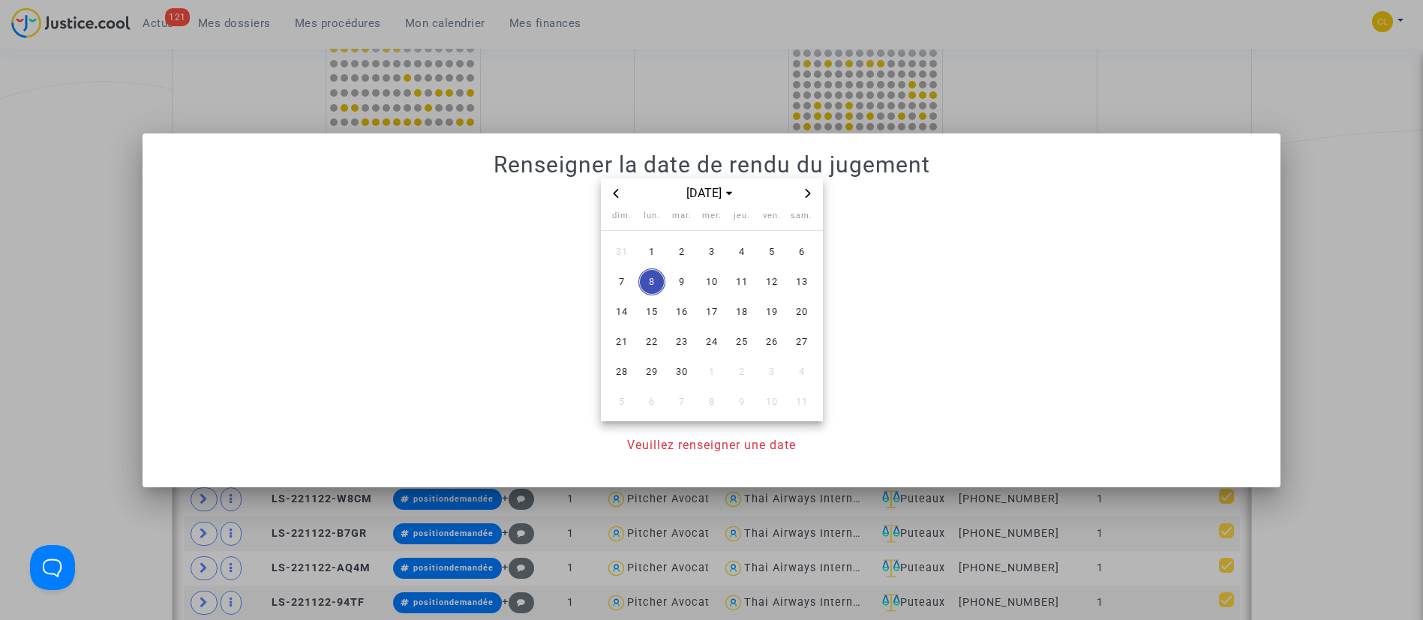
click at [809, 194] on icon "Next month" at bounding box center [807, 192] width 5 height 9
click at [739, 279] on span "6" at bounding box center [742, 282] width 27 height 27
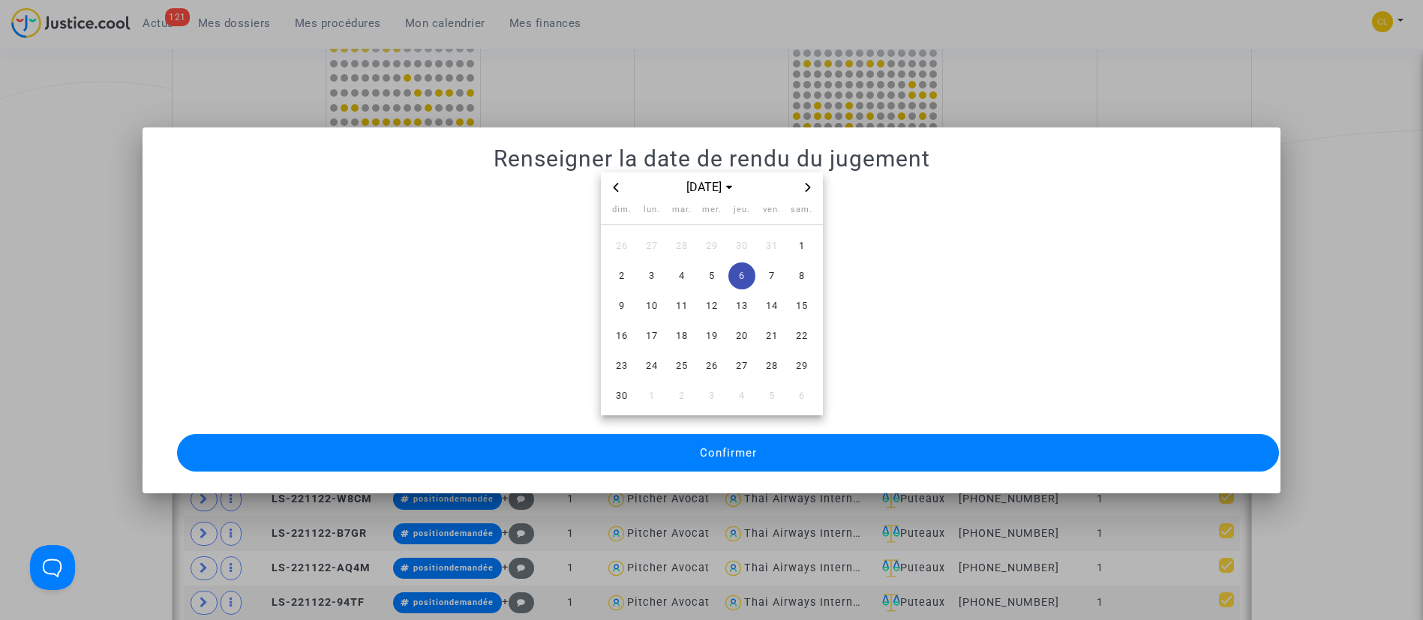
click at [792, 439] on button "Confirmer" at bounding box center [728, 453] width 1103 height 38
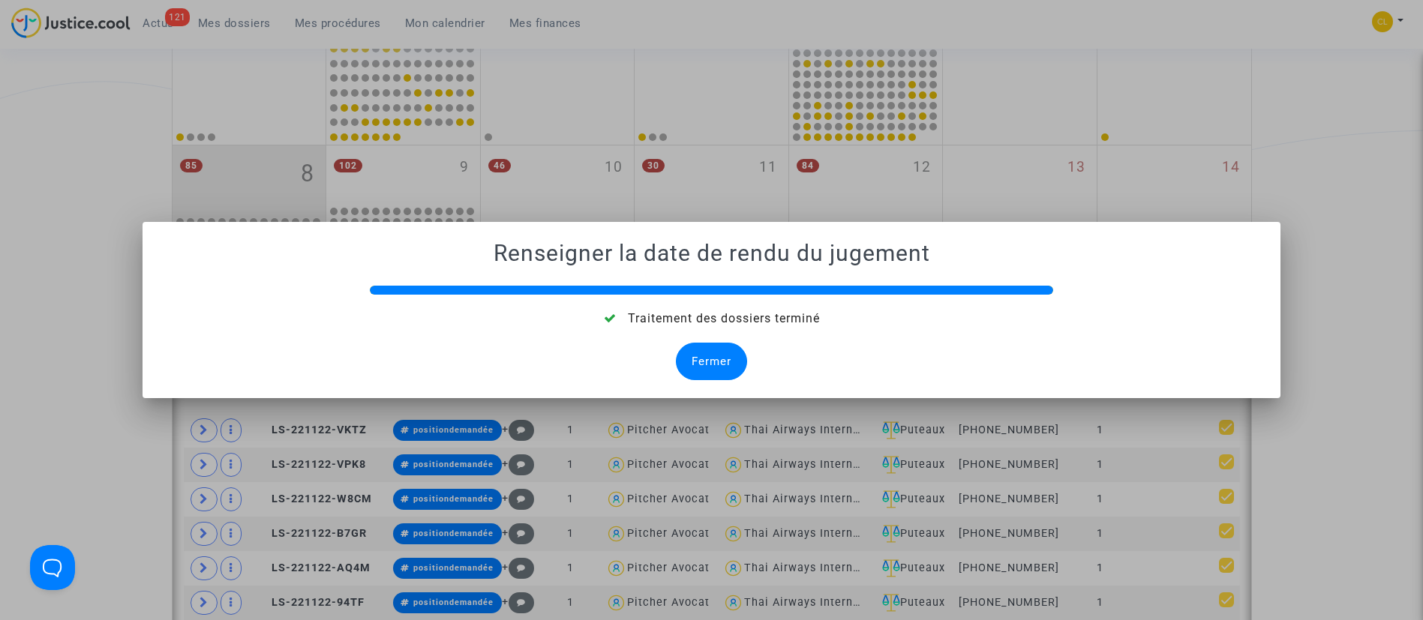
click at [725, 371] on div "Fermer" at bounding box center [711, 362] width 71 height 38
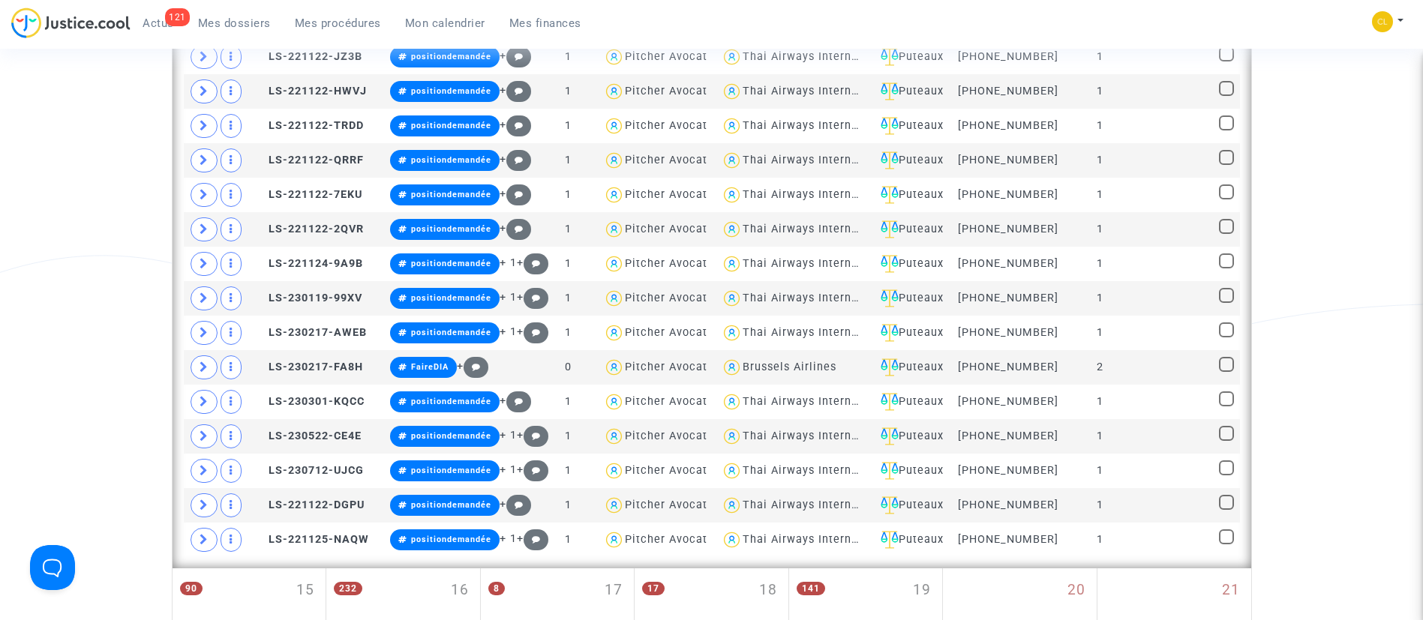
scroll to position [1829, 0]
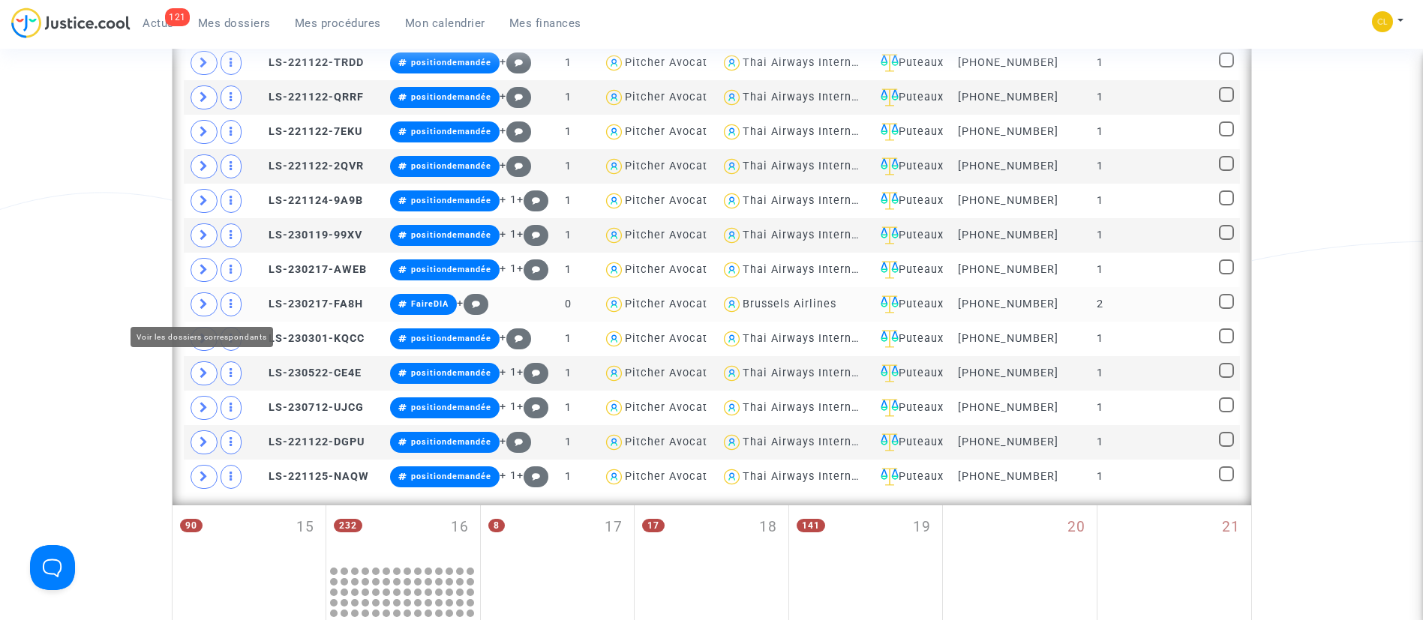
click at [198, 298] on span at bounding box center [204, 305] width 27 height 24
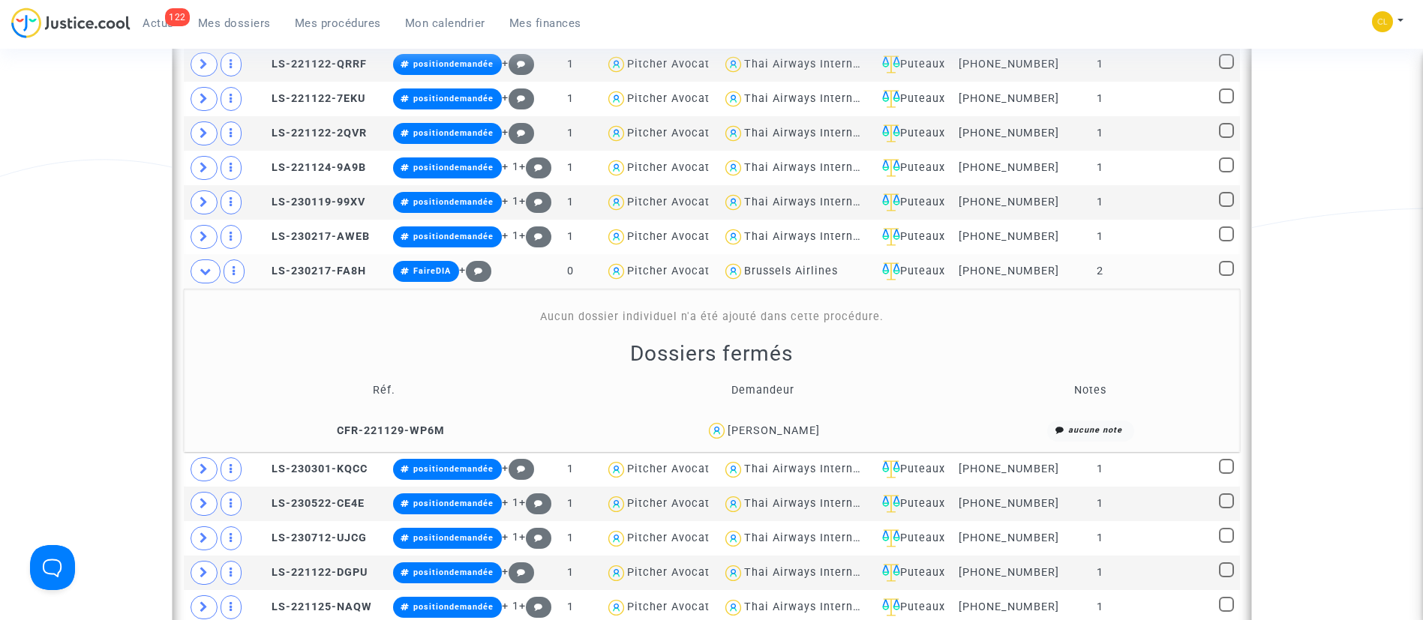
scroll to position [1864, 0]
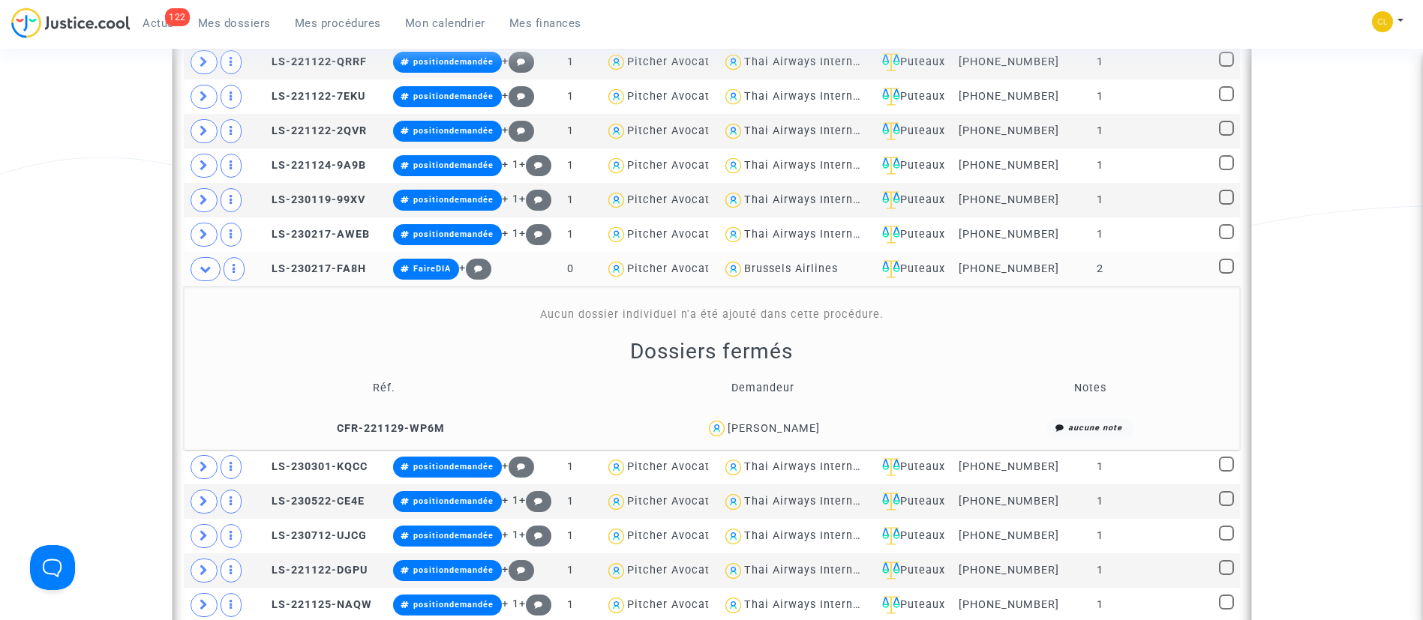
click at [1159, 278] on td at bounding box center [1174, 269] width 78 height 35
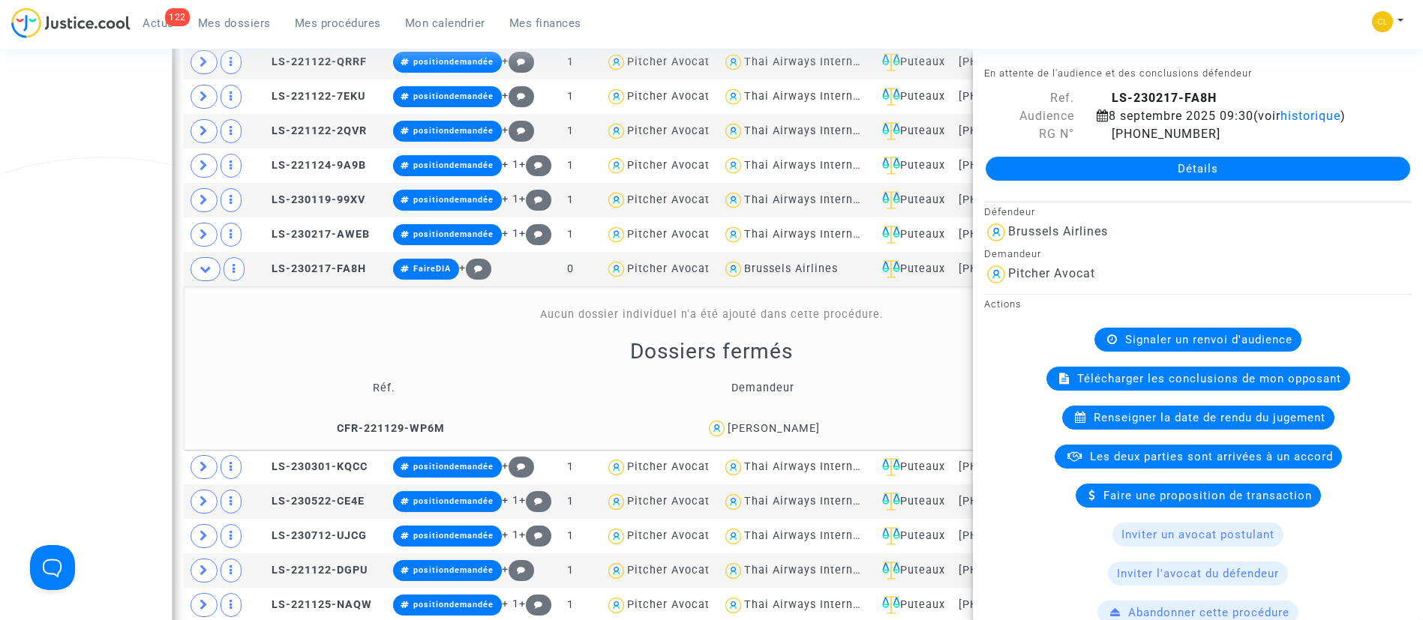
click at [859, 343] on div "Dossiers fermés Réf. Demandeur Notes CFR-221129-WP6M Raymond Ammar aucune note" at bounding box center [712, 391] width 1046 height 107
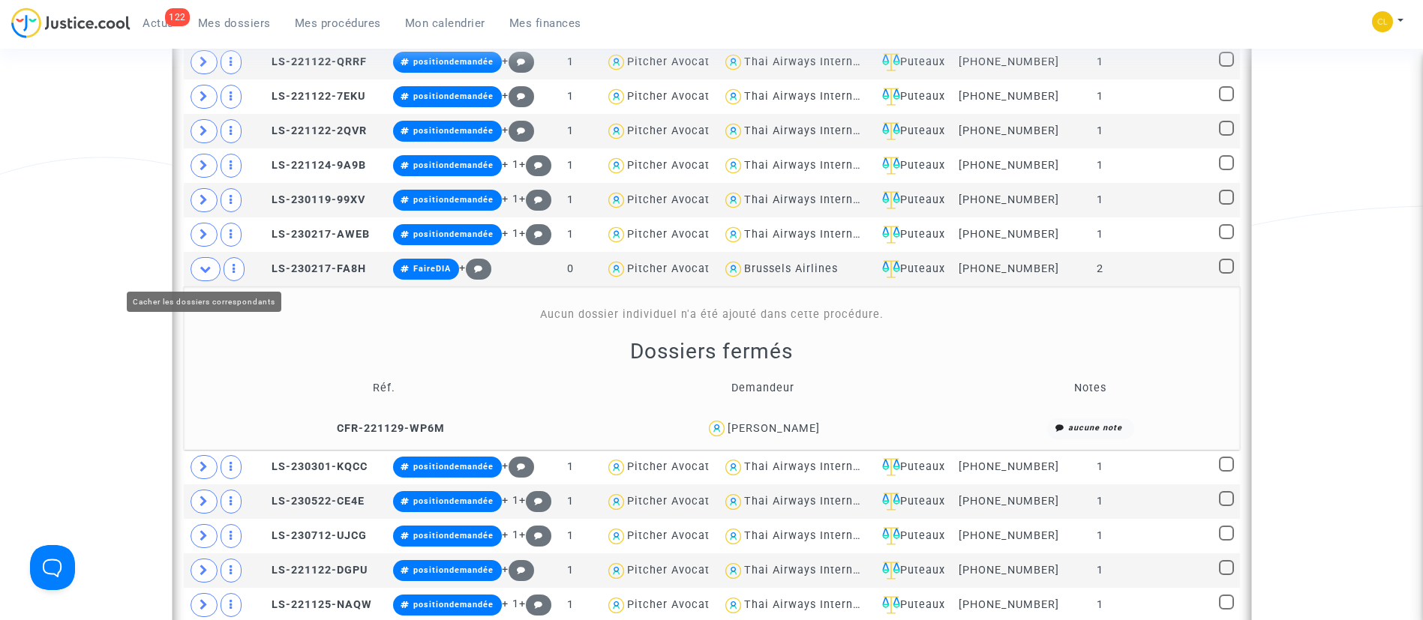
click at [205, 271] on icon at bounding box center [206, 268] width 12 height 11
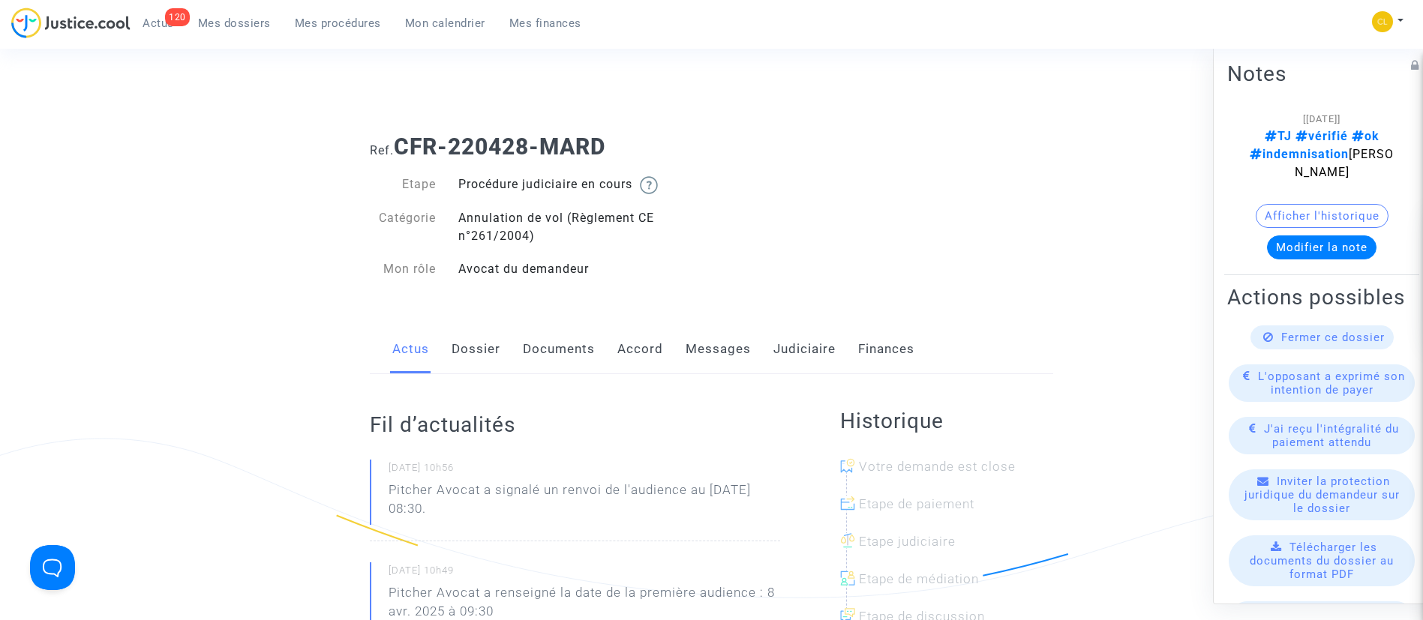
click at [727, 337] on link "Messages" at bounding box center [718, 350] width 65 height 50
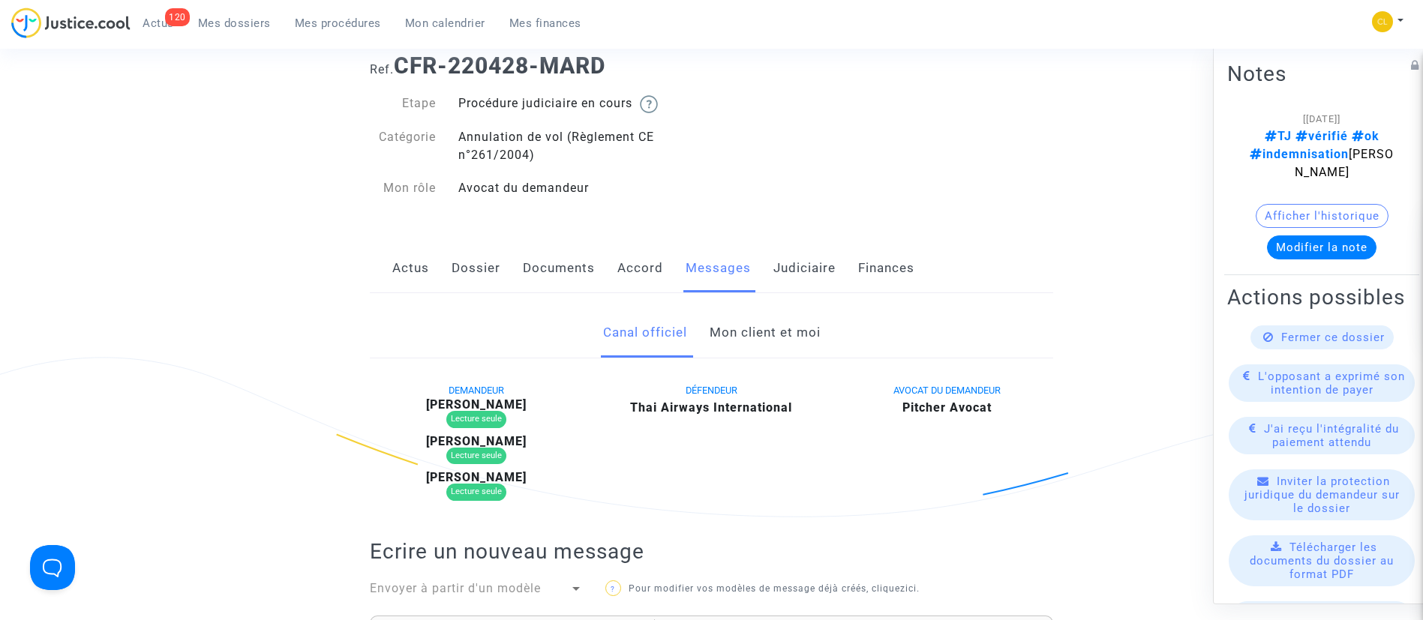
scroll to position [119, 0]
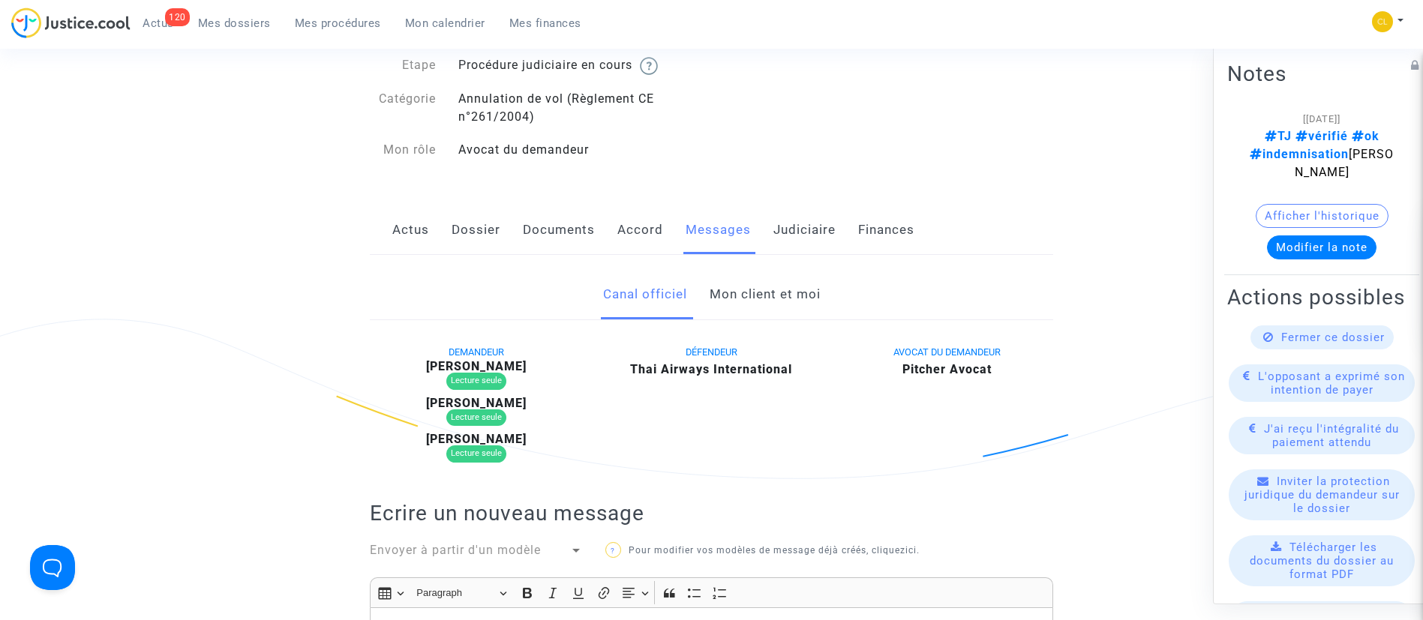
click at [759, 293] on link "Mon client et moi" at bounding box center [765, 295] width 111 height 50
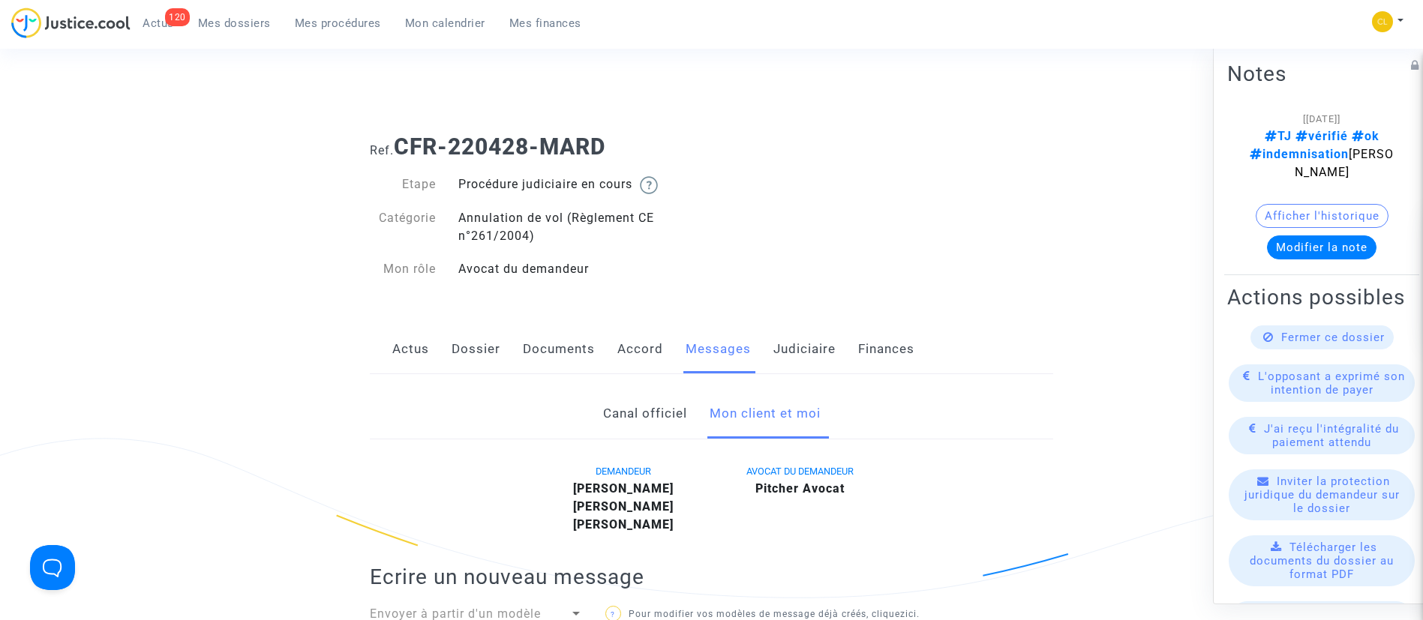
click at [810, 353] on link "Judiciaire" at bounding box center [805, 350] width 62 height 50
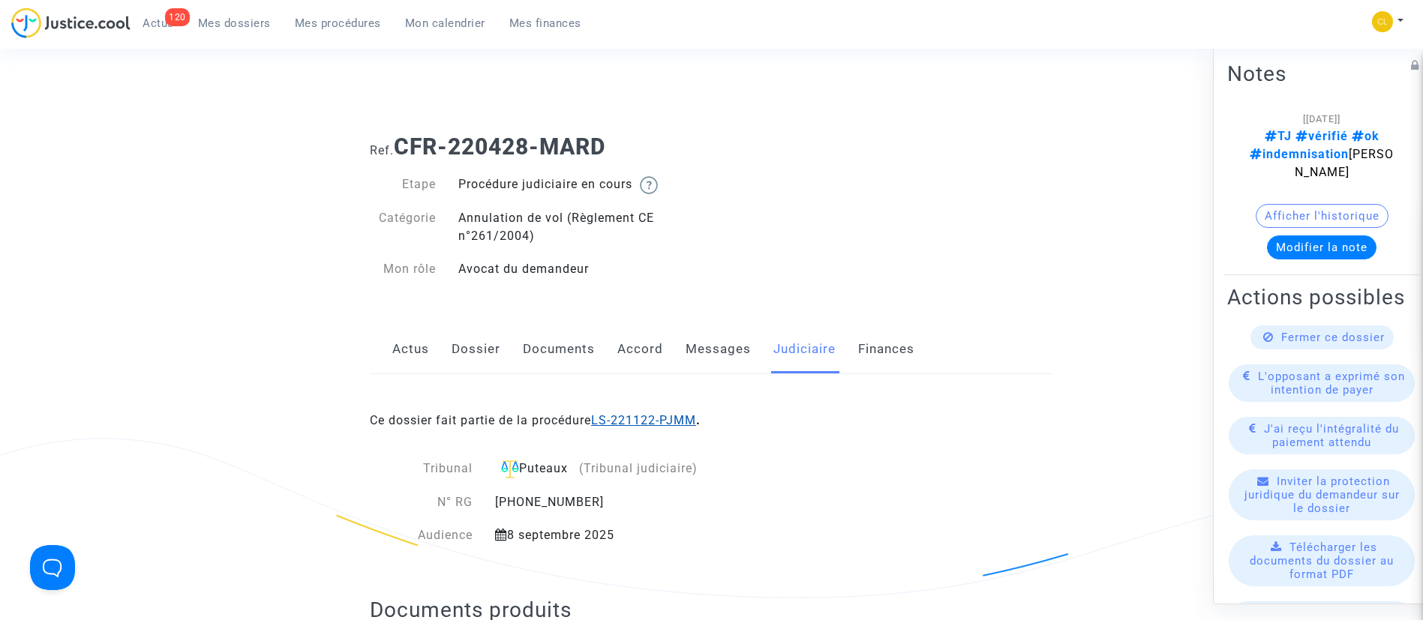
click at [669, 416] on link "LS-221122-PJMM" at bounding box center [643, 420] width 105 height 14
